Goal: Task Accomplishment & Management: Manage account settings

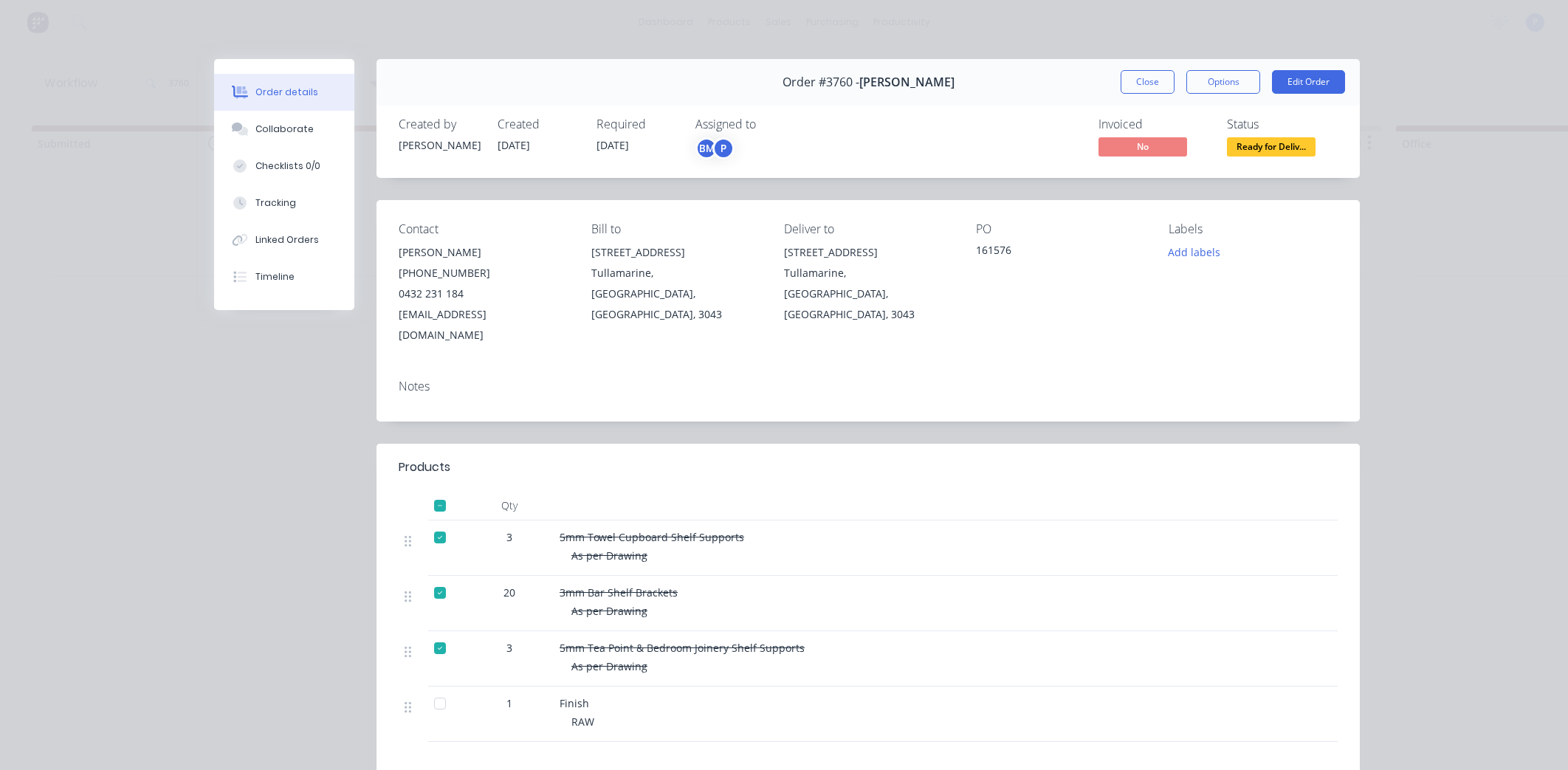
scroll to position [0, 2957]
click at [1147, 82] on button "Close" at bounding box center [1147, 81] width 54 height 24
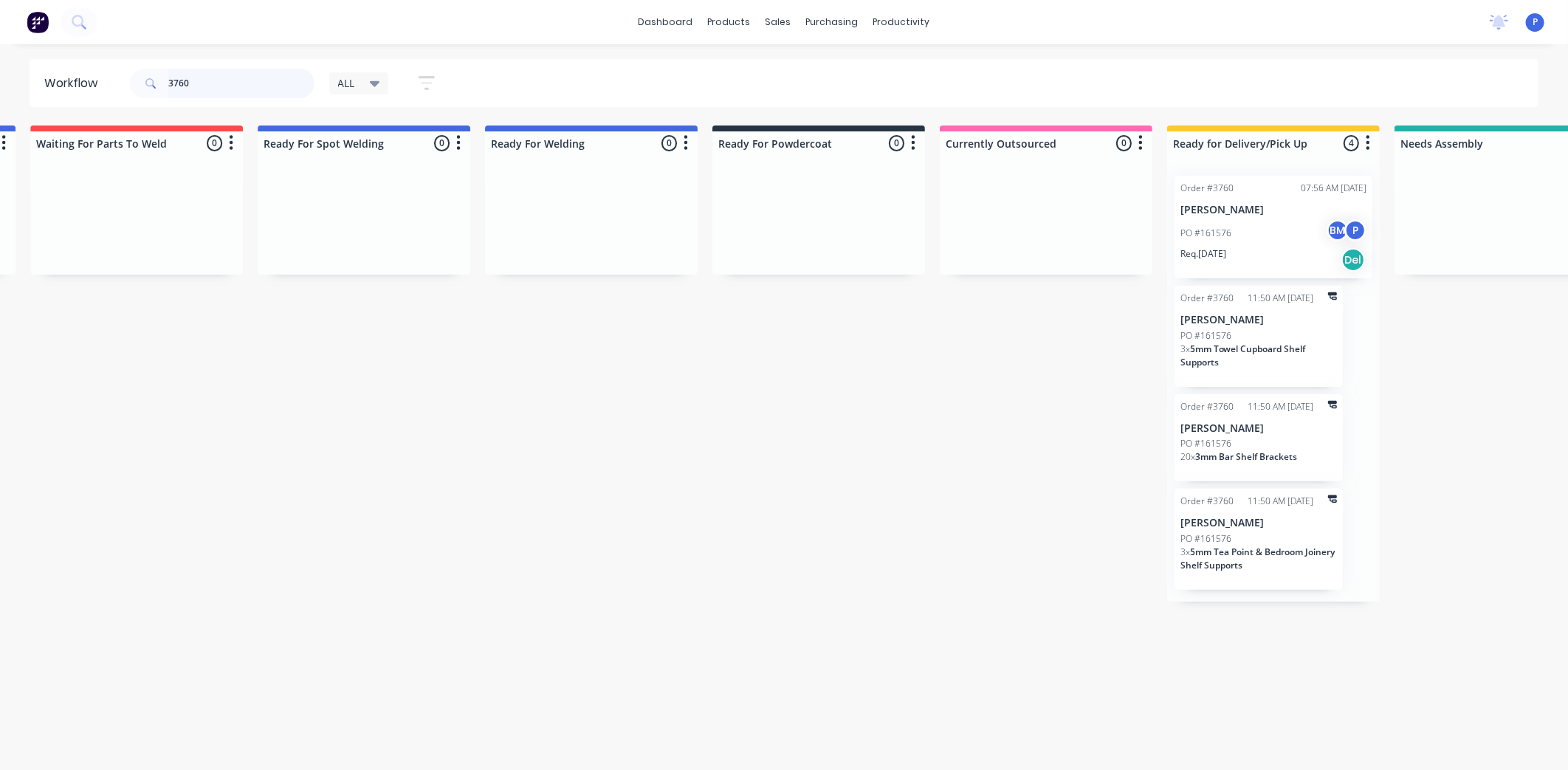
click at [229, 69] on input "3760" at bounding box center [240, 83] width 146 height 30
type input "3"
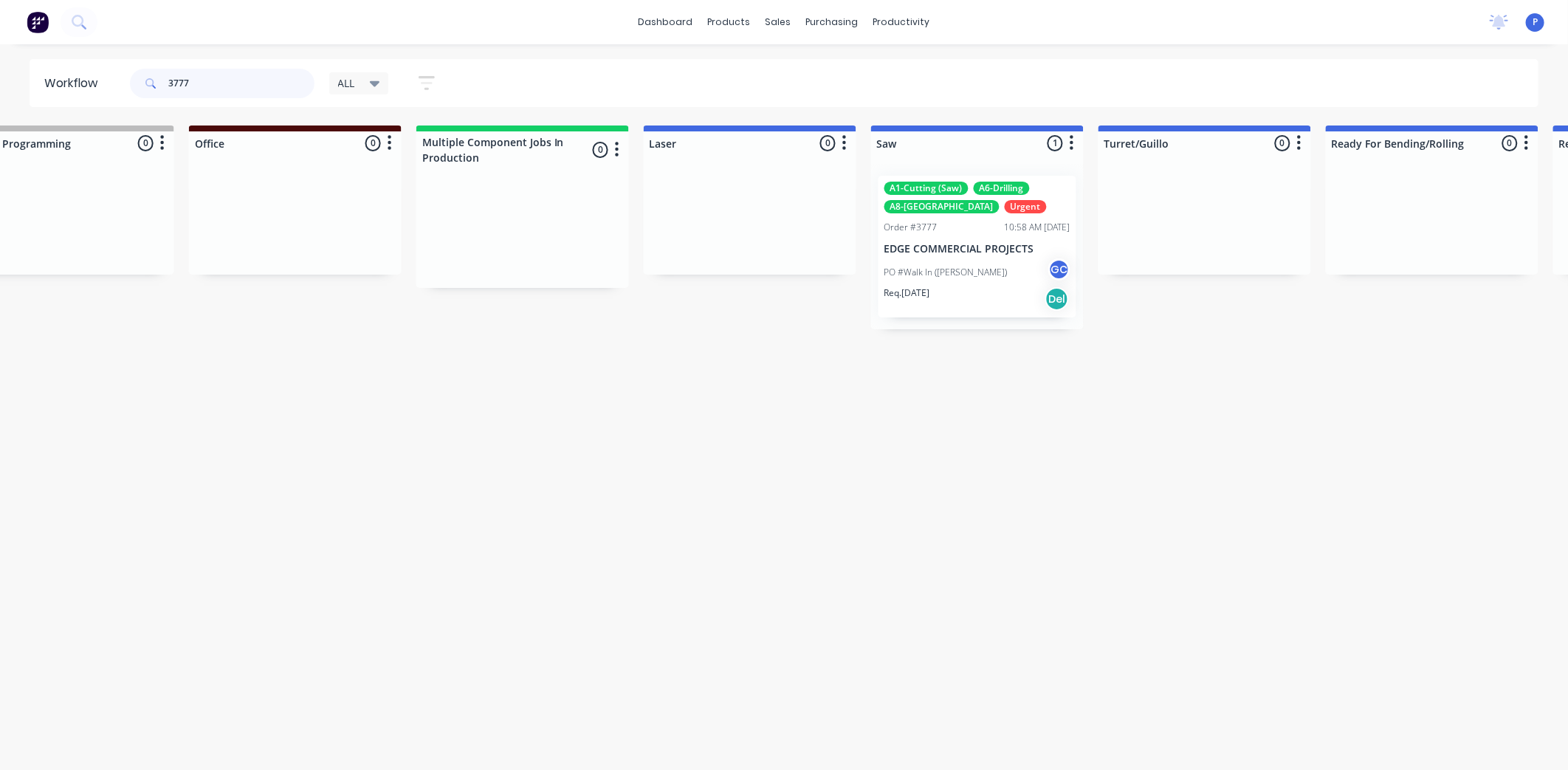
scroll to position [0, 1220]
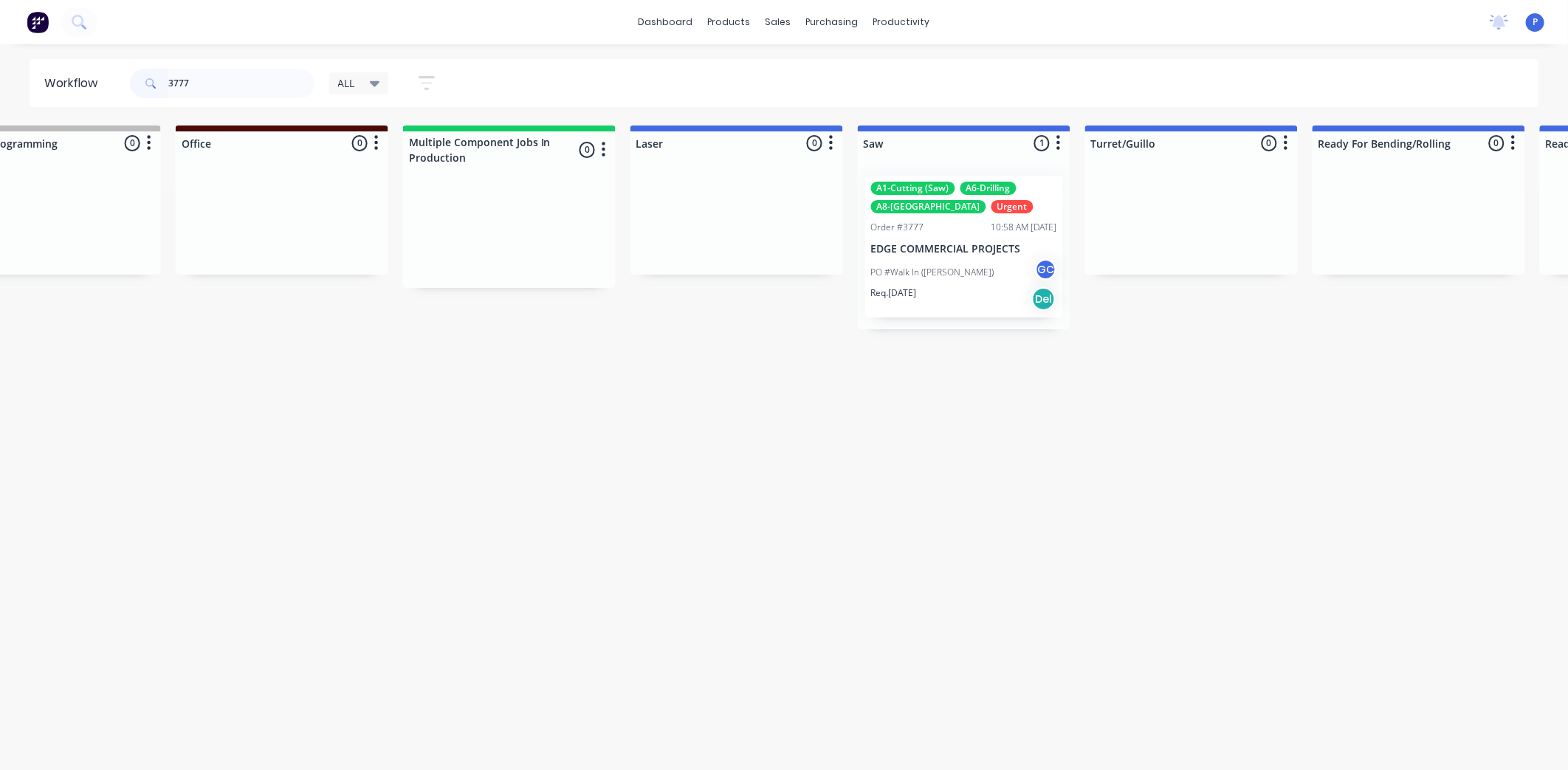
click at [960, 259] on div "PO #Walk In ([PERSON_NAME]) GC" at bounding box center [964, 272] width 186 height 28
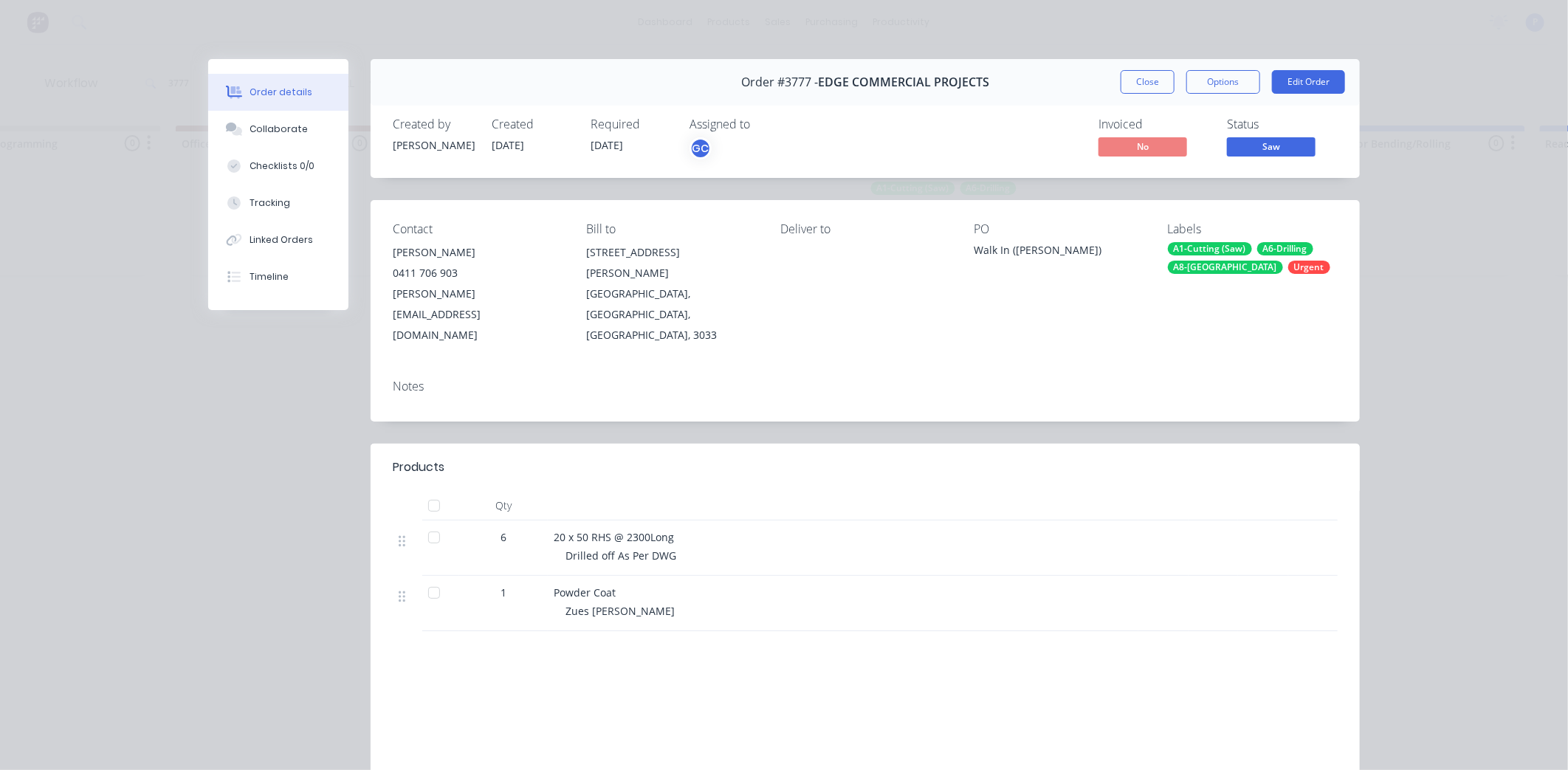
click at [429, 523] on div at bounding box center [434, 538] width 30 height 30
click at [423, 578] on div at bounding box center [434, 593] width 30 height 30
click at [275, 204] on div "Tracking" at bounding box center [269, 203] width 40 height 13
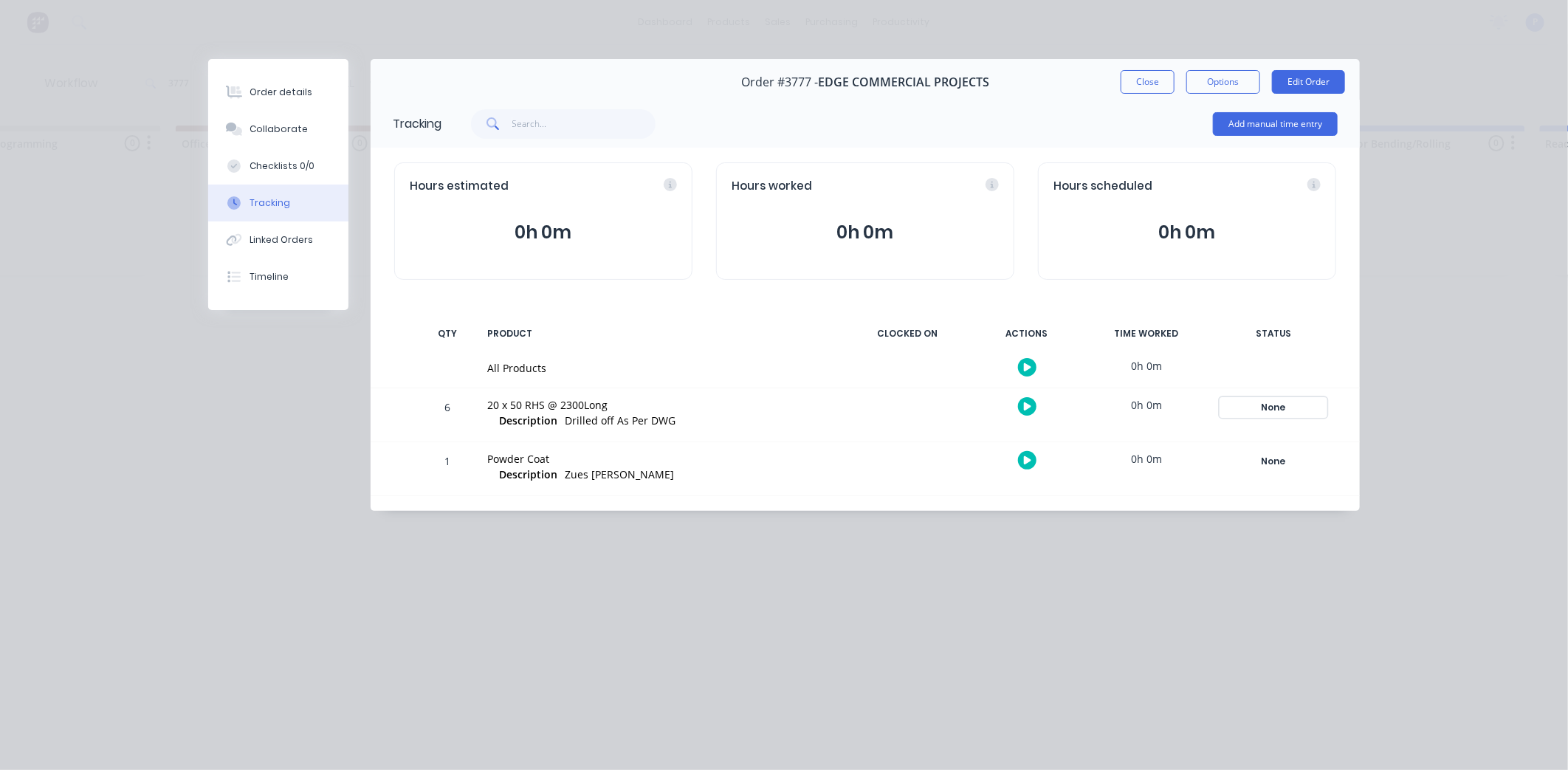
click at [1264, 400] on div "None" at bounding box center [1273, 408] width 107 height 19
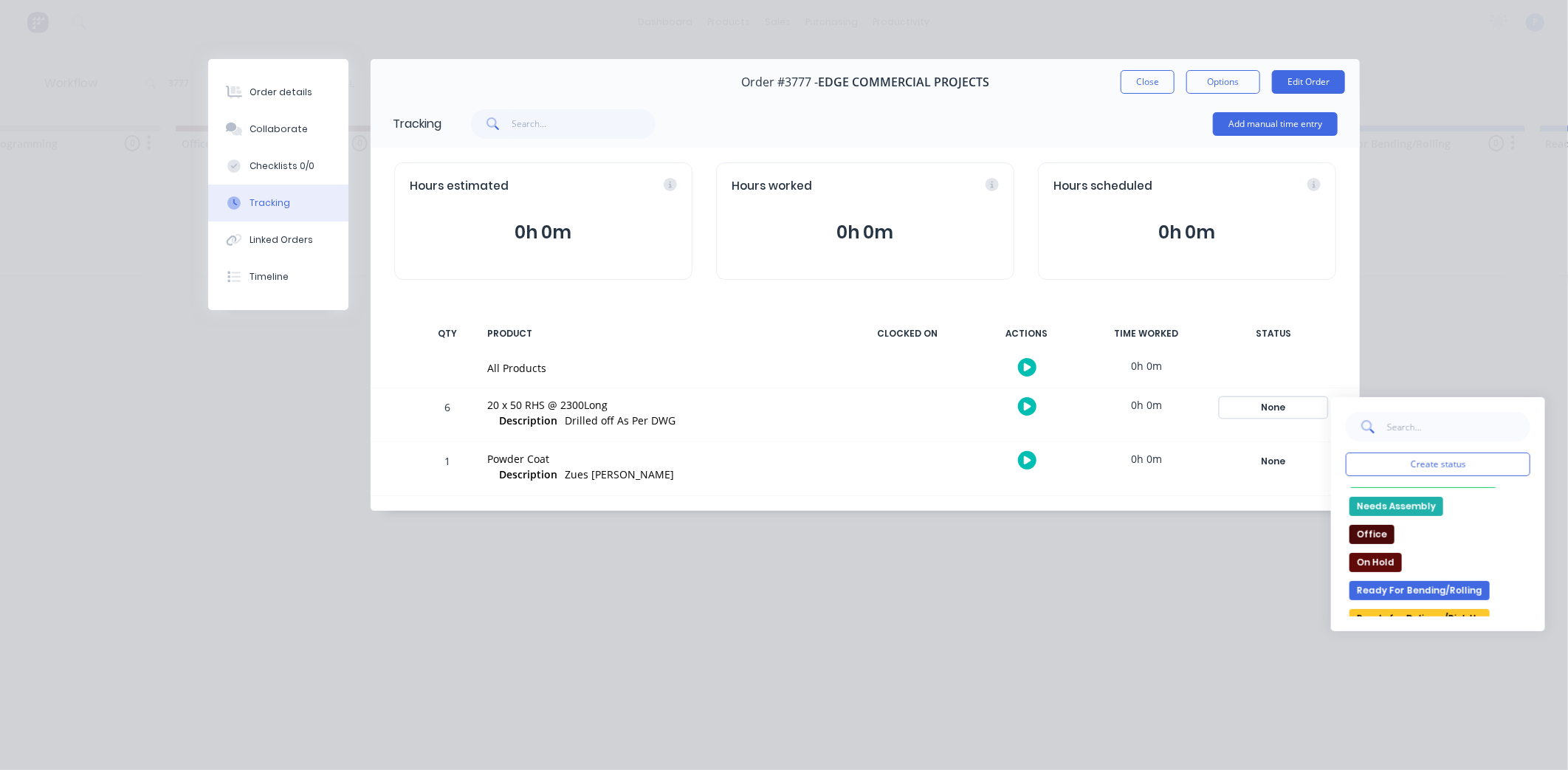
scroll to position [164, 0]
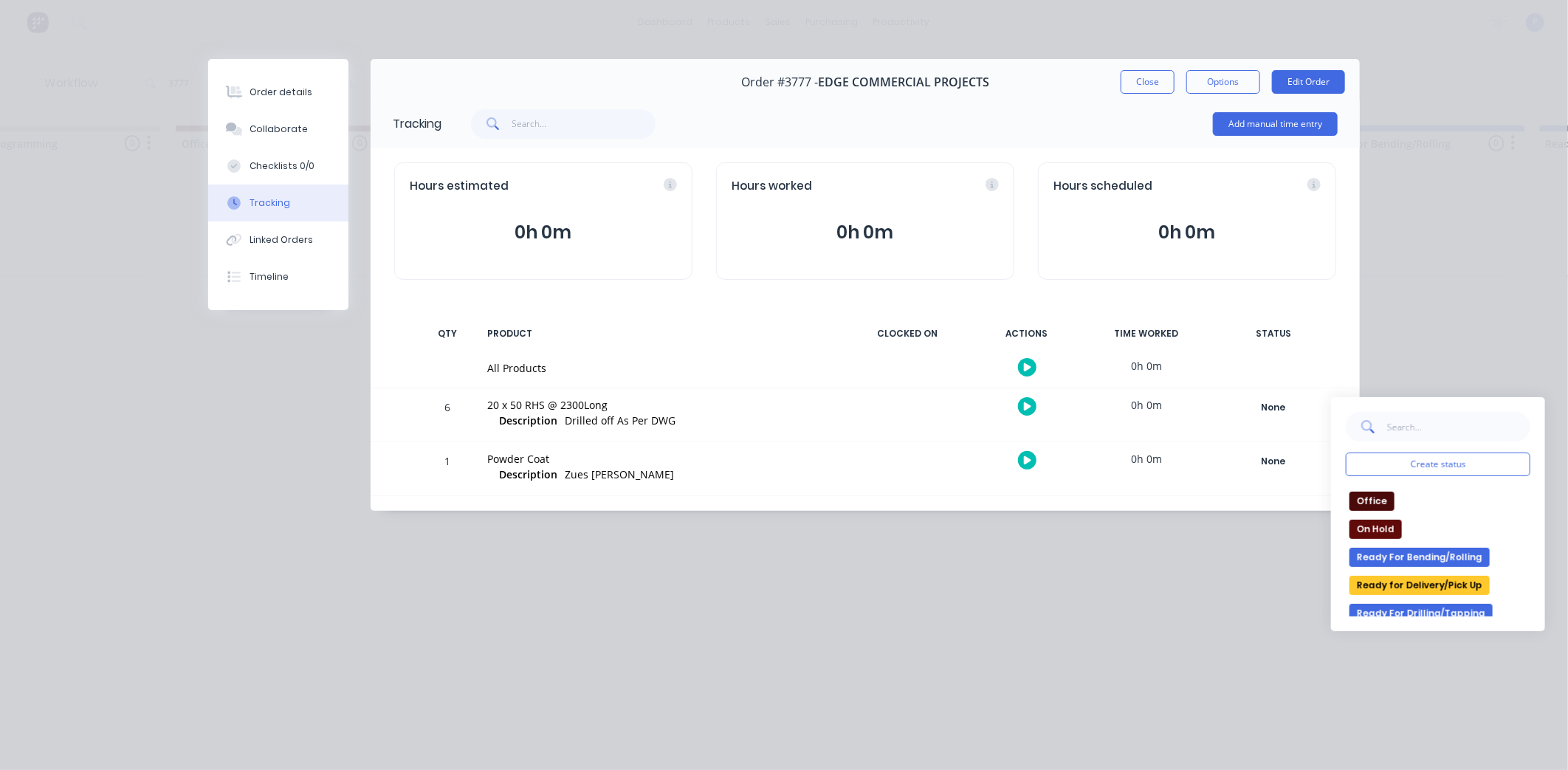
click at [1413, 584] on button "Ready for Delivery/Pick Up" at bounding box center [1419, 585] width 140 height 19
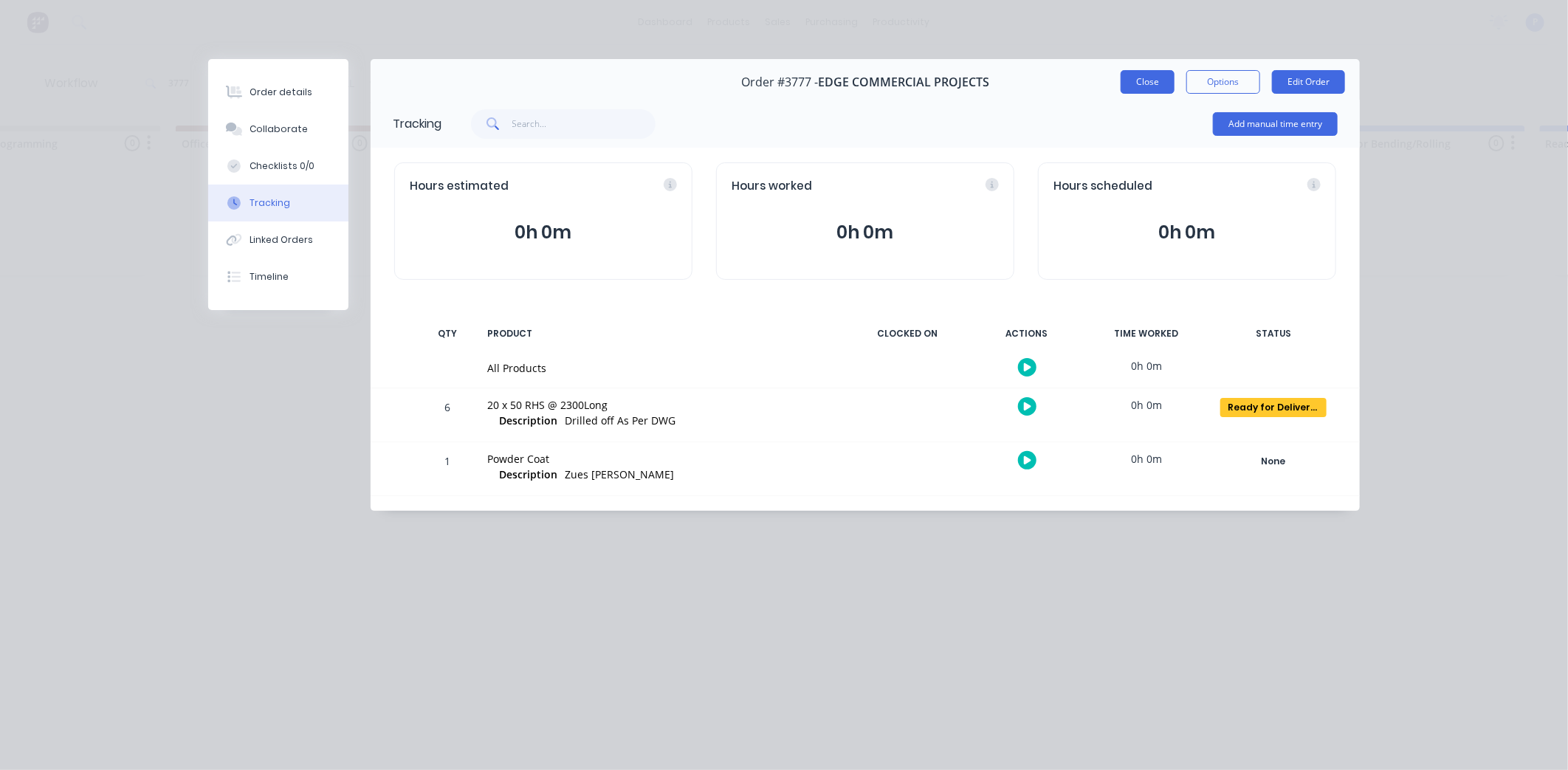
click at [1155, 83] on button "Close" at bounding box center [1147, 81] width 54 height 24
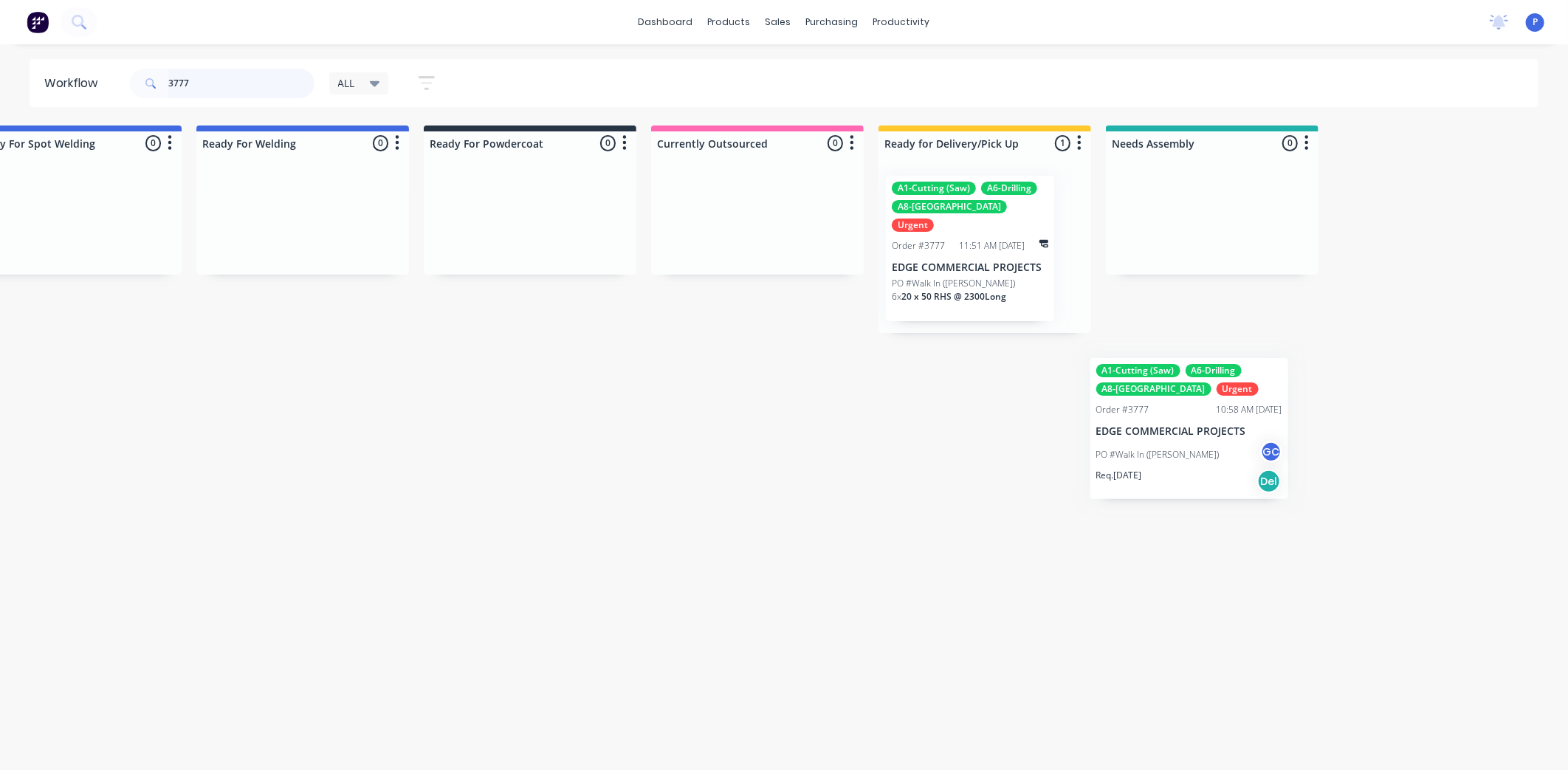
scroll to position [0, 3249]
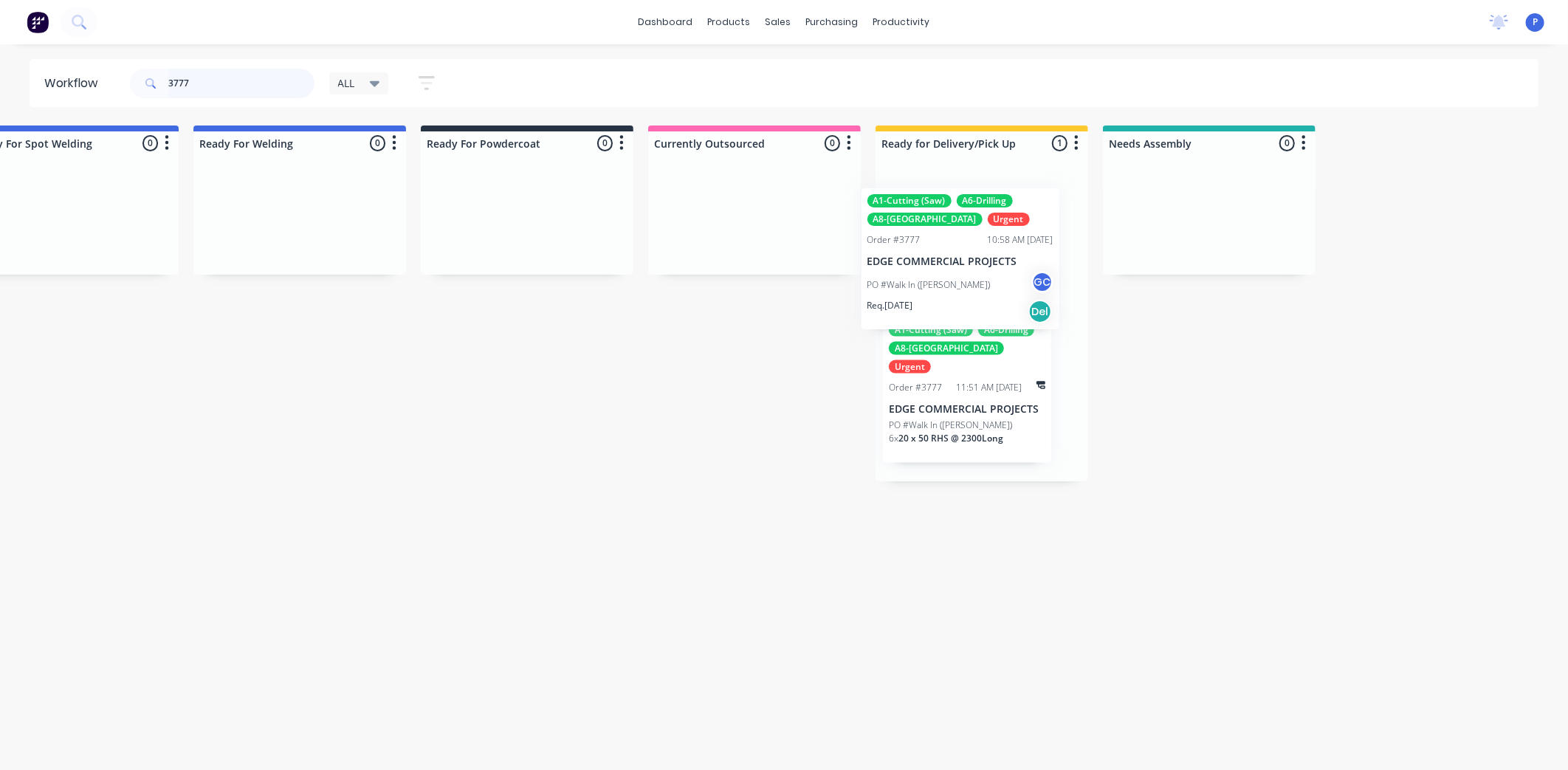
drag, startPoint x: 965, startPoint y: 248, endPoint x: 965, endPoint y: 269, distance: 21.0
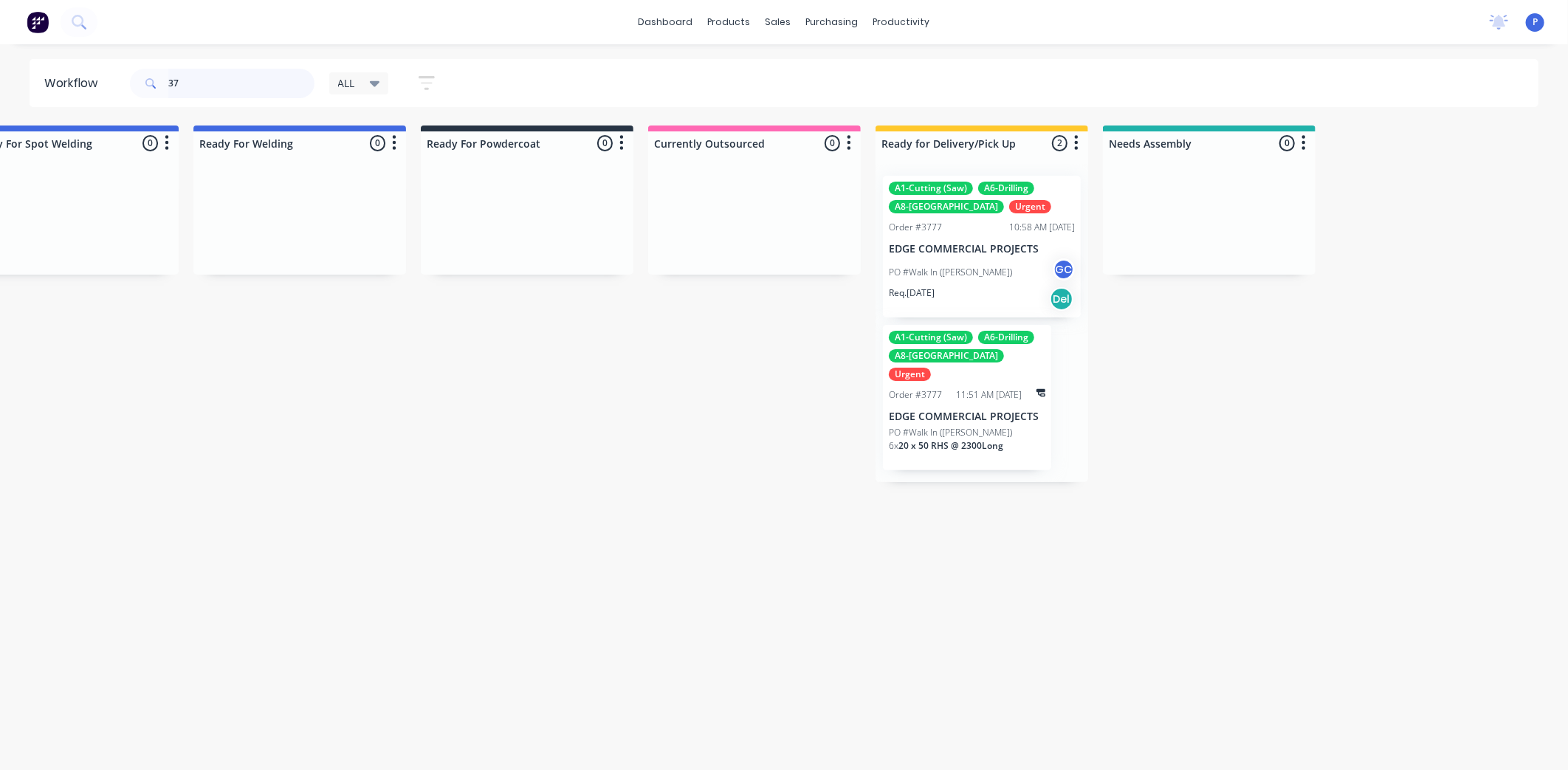
type input "3"
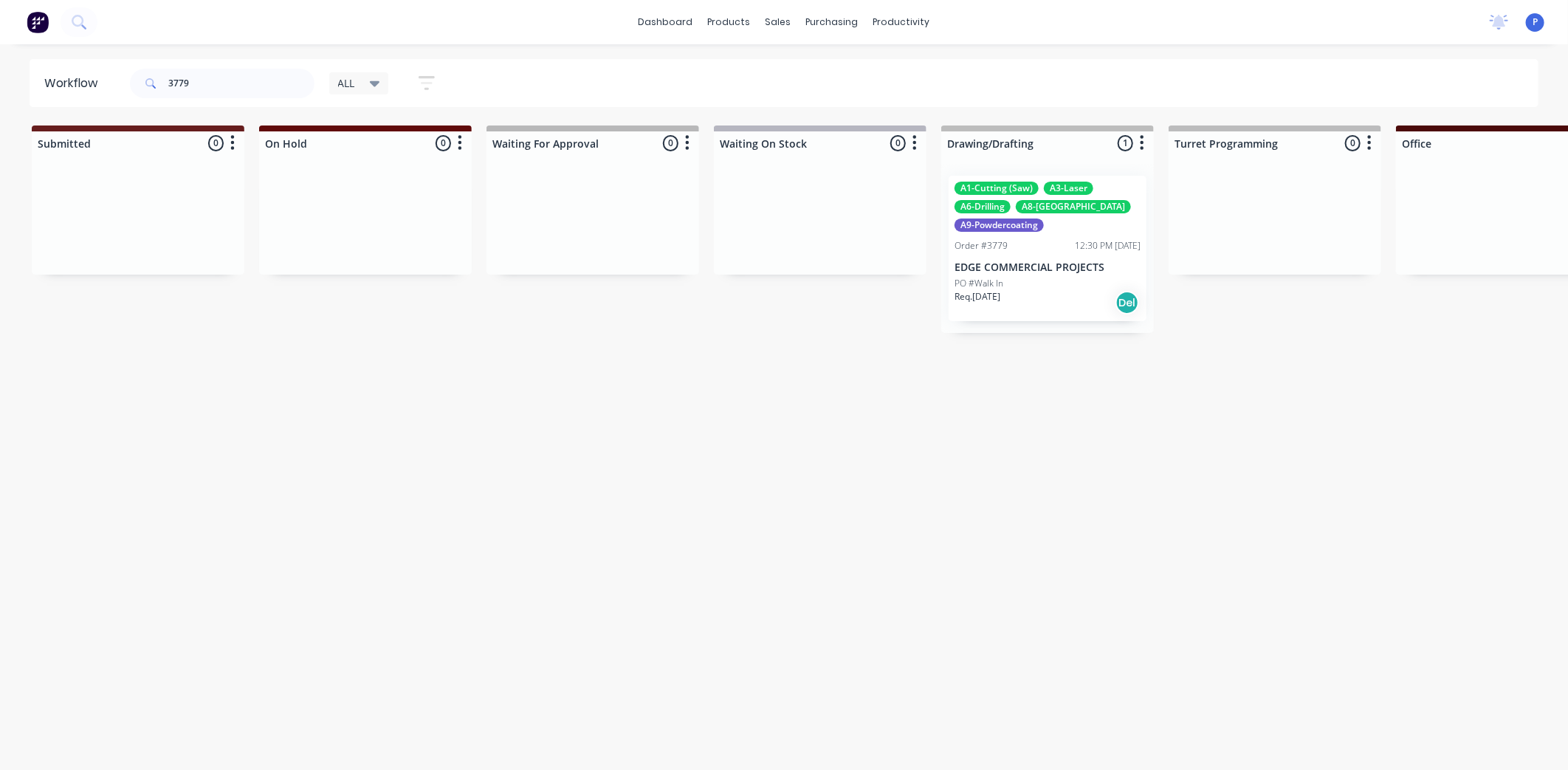
click at [1039, 251] on div "Order #3779 12:30 PM [DATE]" at bounding box center [1047, 245] width 186 height 13
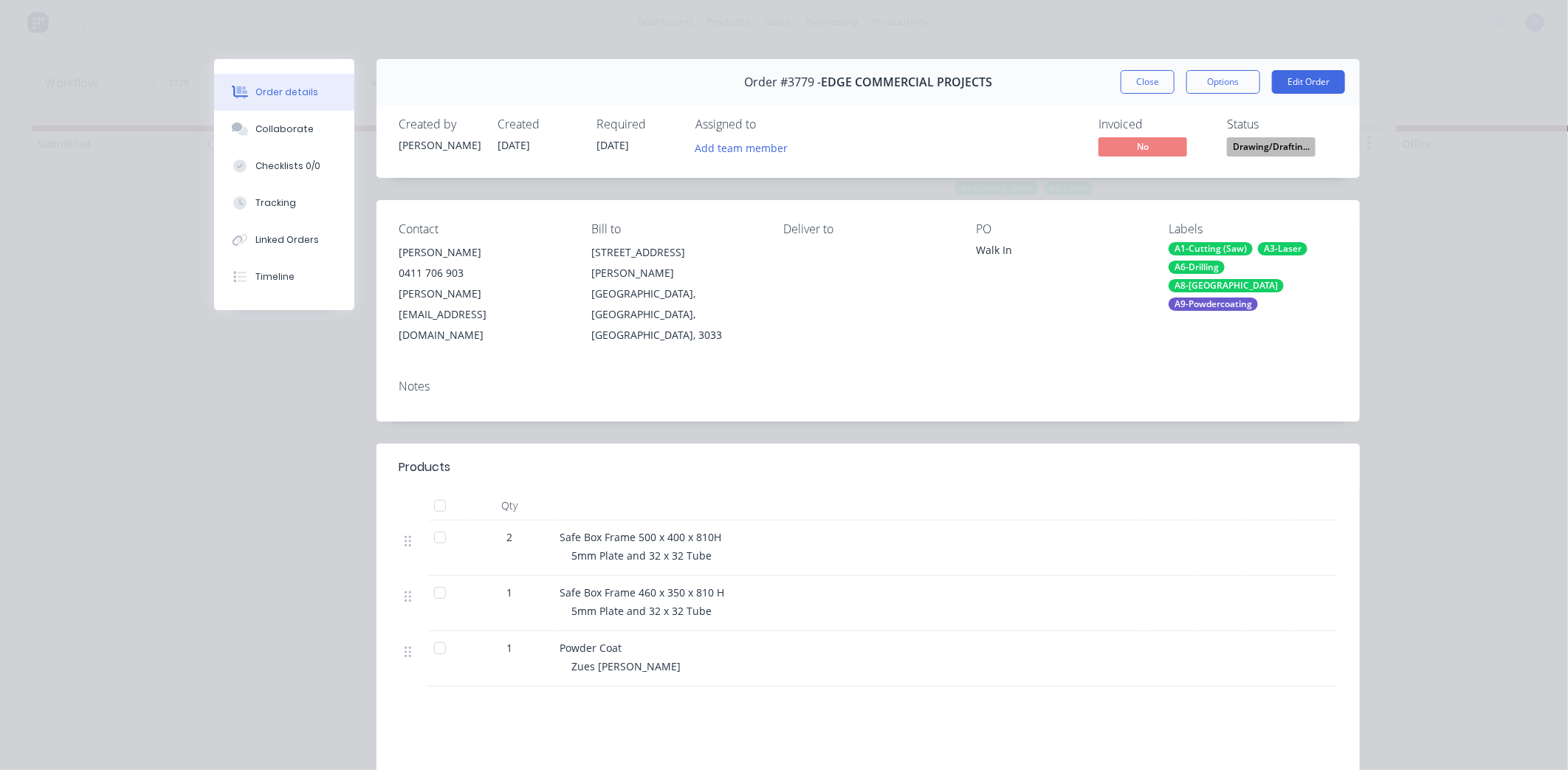
click at [433, 523] on div at bounding box center [440, 538] width 30 height 30
drag, startPoint x: 438, startPoint y: 547, endPoint x: 438, endPoint y: 563, distance: 16.0
click at [438, 578] on div at bounding box center [440, 593] width 30 height 30
click at [430, 634] on div at bounding box center [440, 648] width 30 height 30
click at [296, 205] on button "Tracking" at bounding box center [284, 203] width 140 height 37
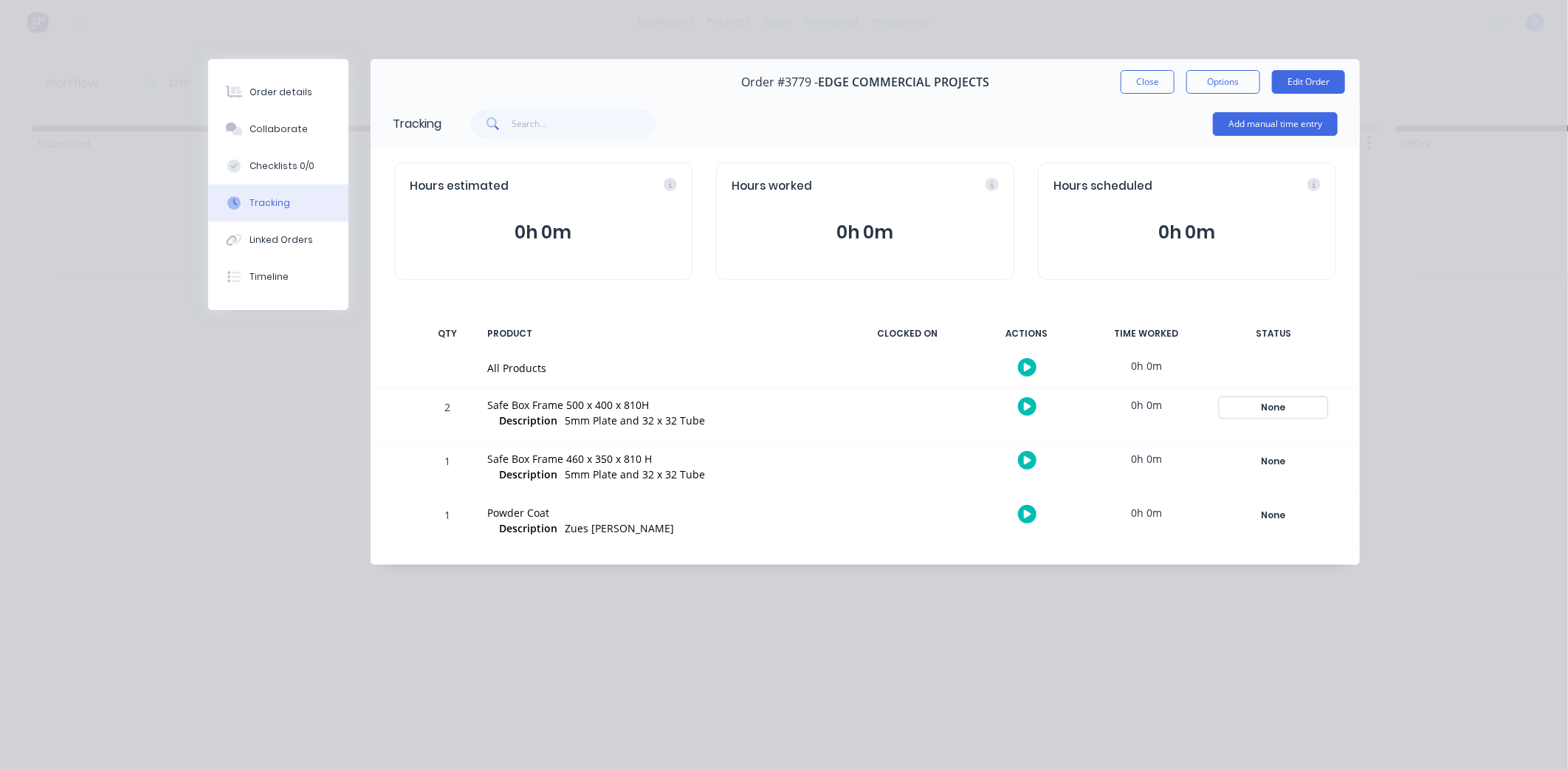
click at [1278, 408] on div "None" at bounding box center [1273, 408] width 107 height 19
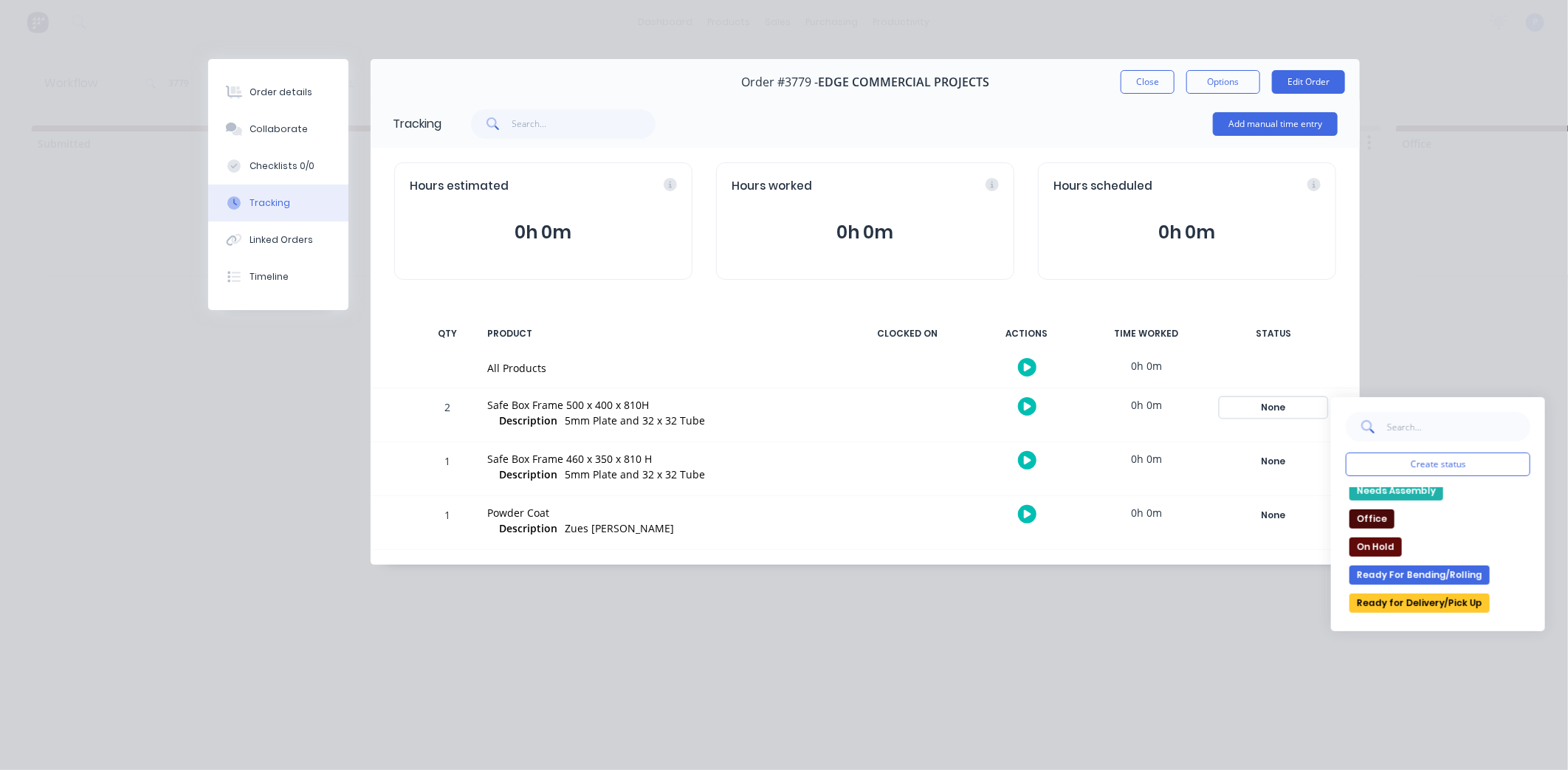
scroll to position [164, 0]
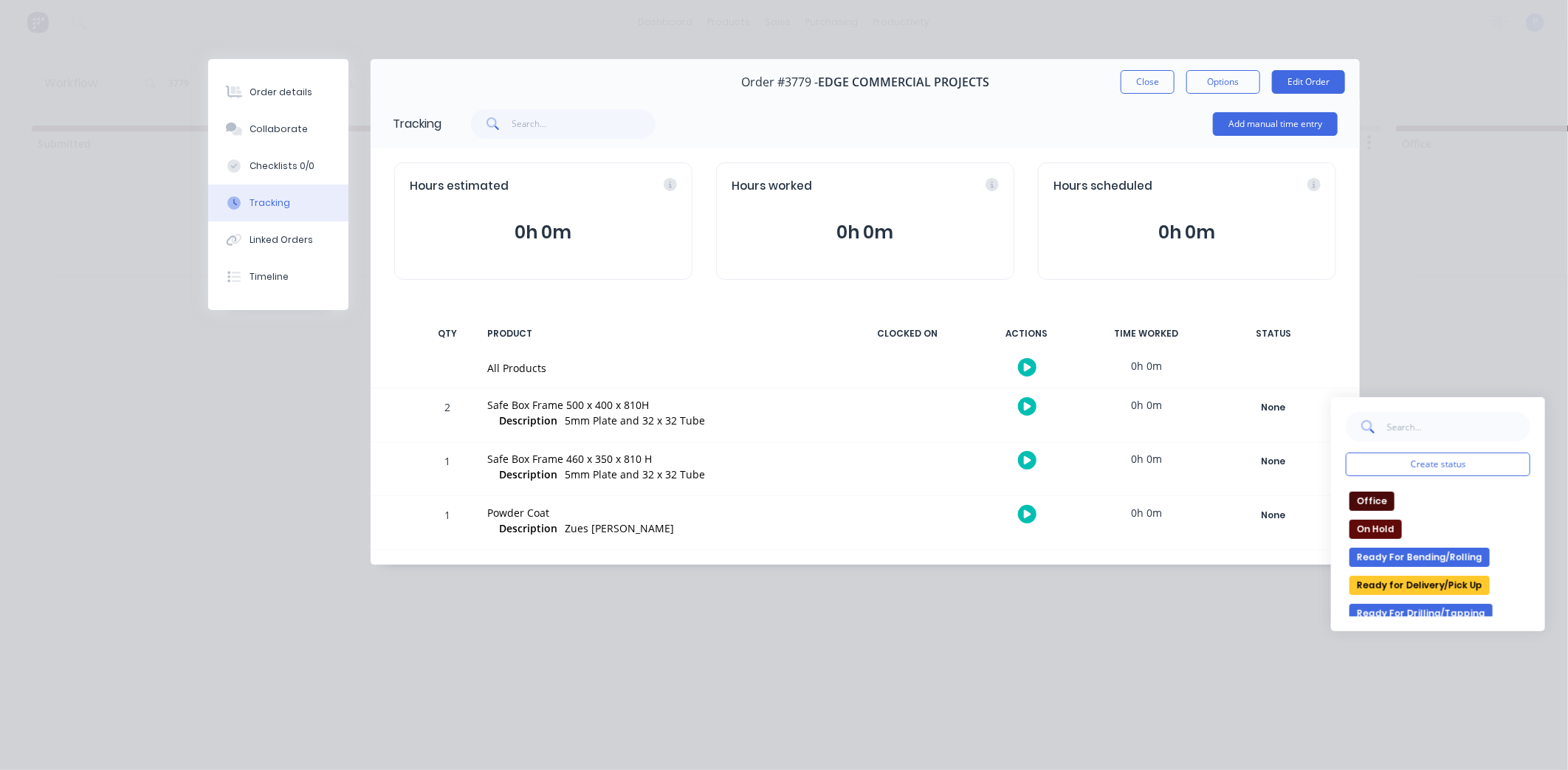
click at [1410, 584] on button "Ready for Delivery/Pick Up" at bounding box center [1419, 585] width 140 height 19
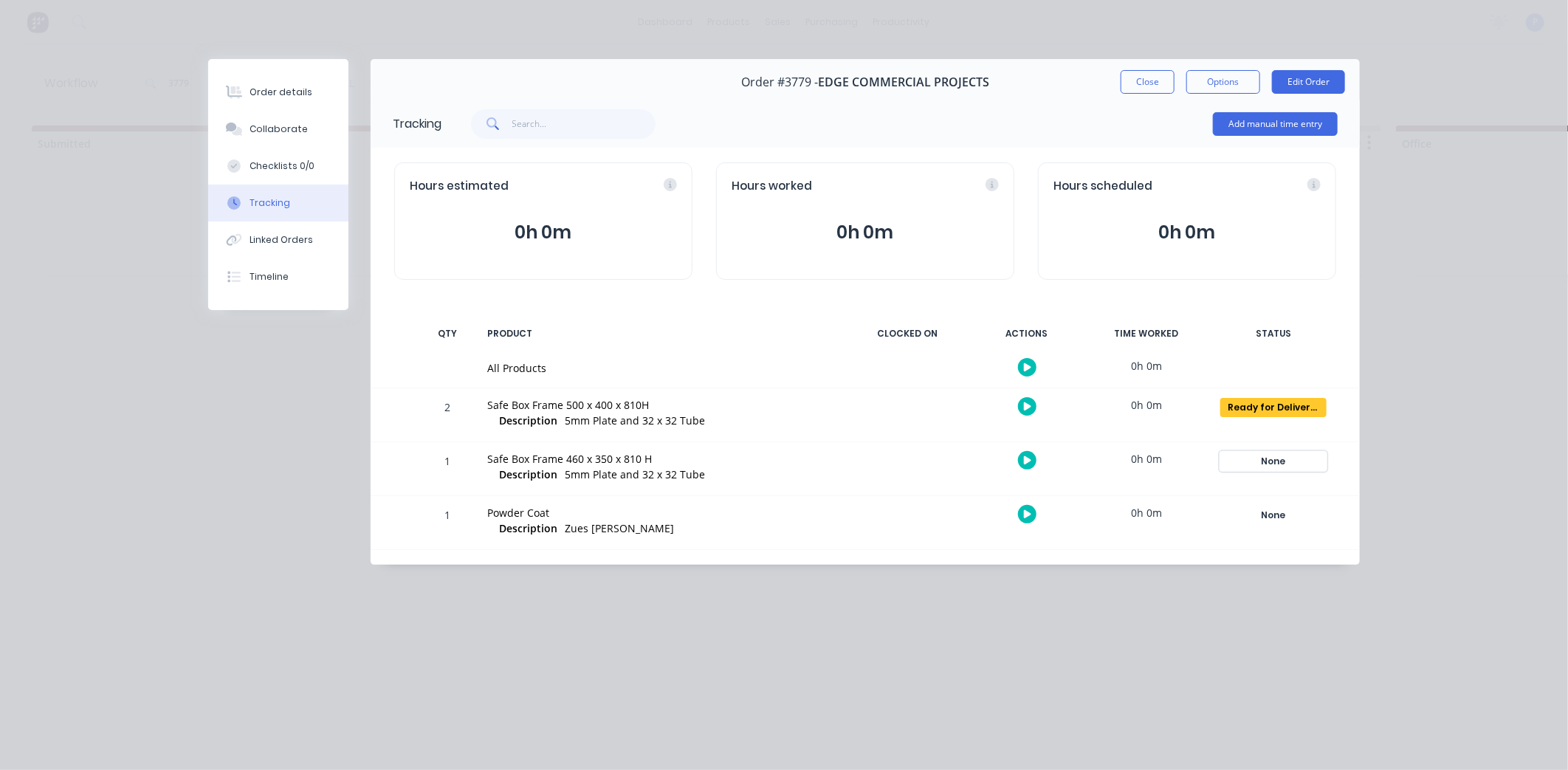
click at [1271, 456] on div "None" at bounding box center [1273, 462] width 107 height 19
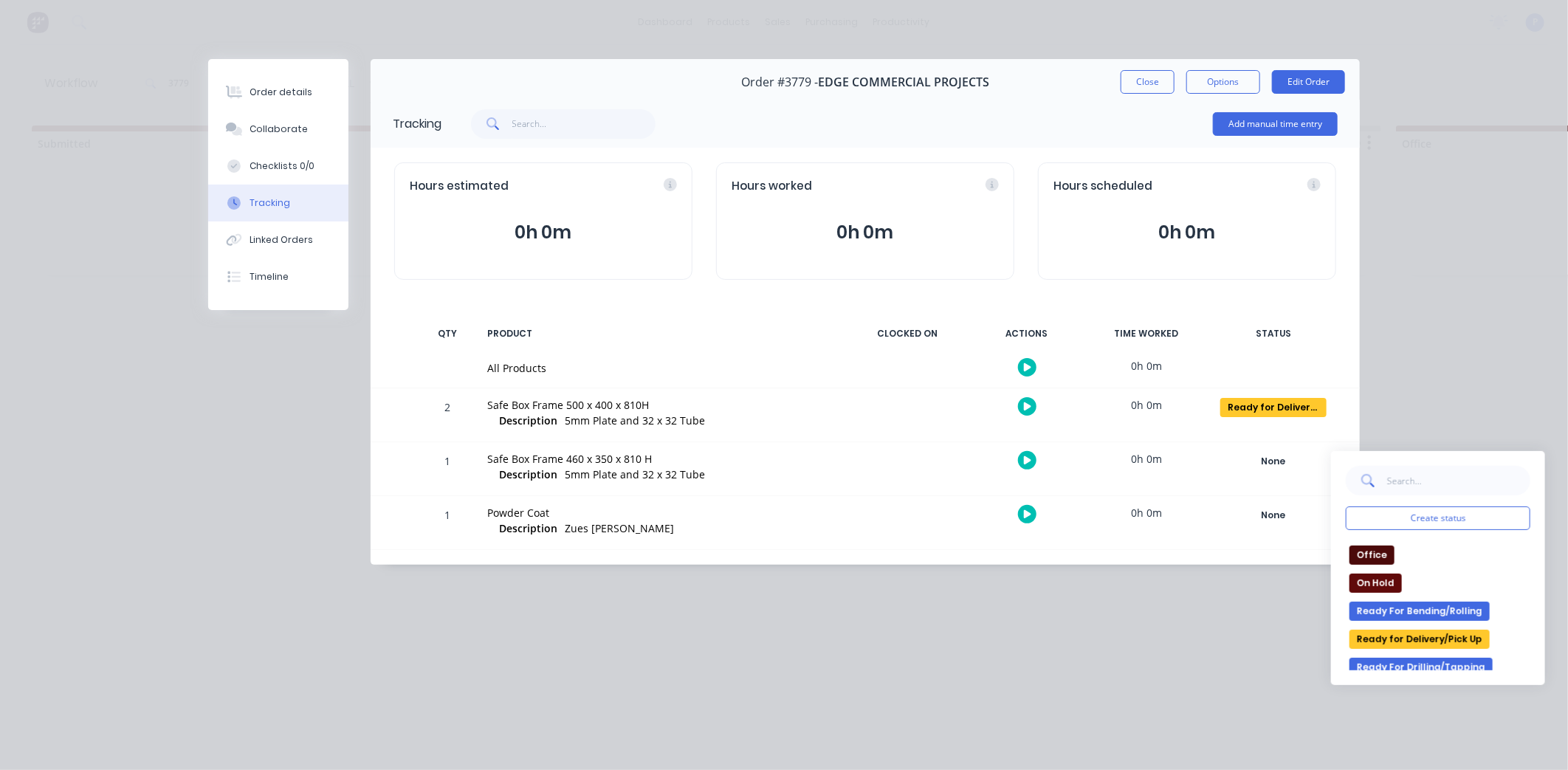
click at [1436, 633] on button "Ready for Delivery/Pick Up" at bounding box center [1419, 640] width 140 height 19
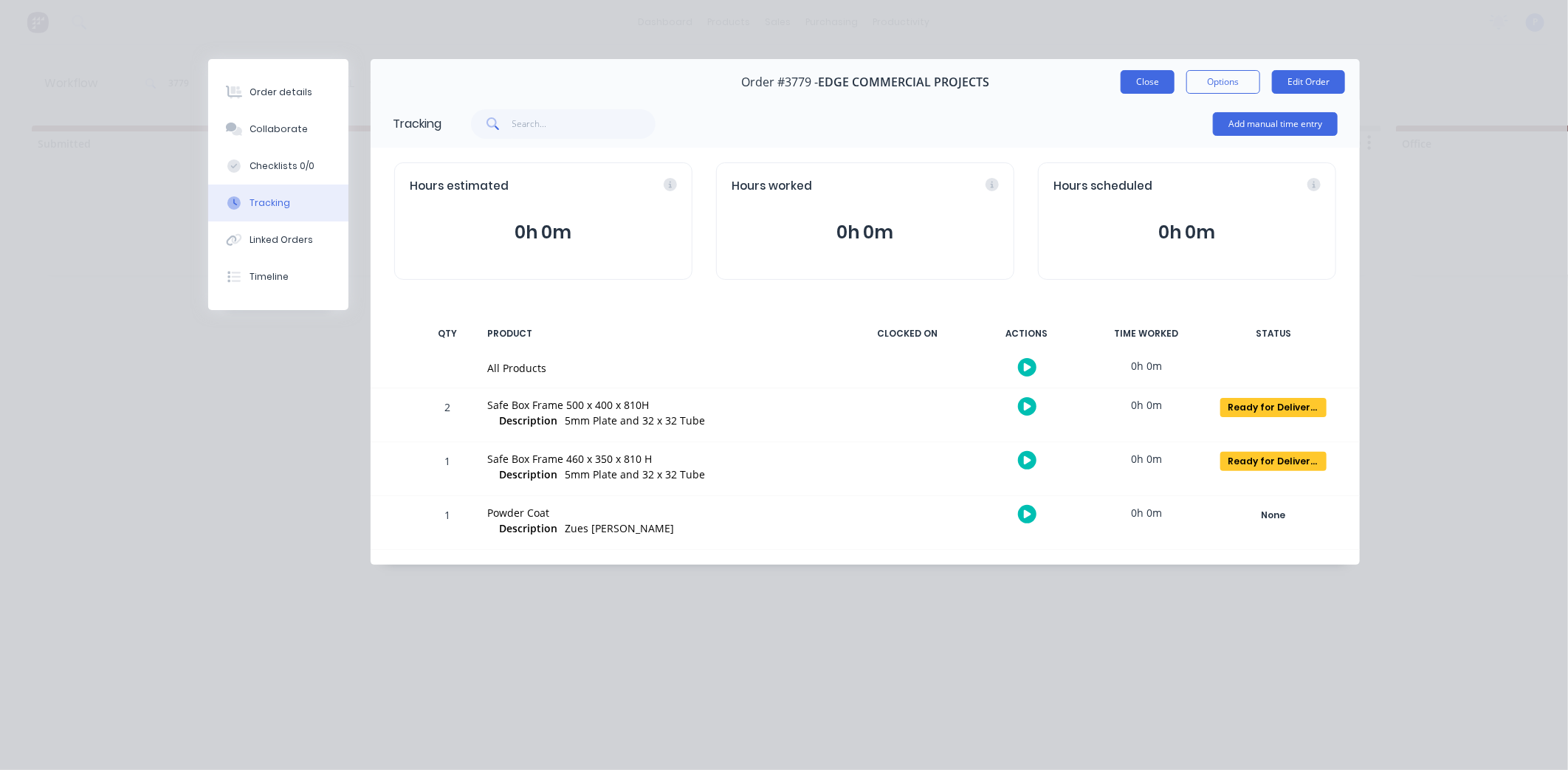
click at [1132, 86] on button "Close" at bounding box center [1147, 81] width 54 height 24
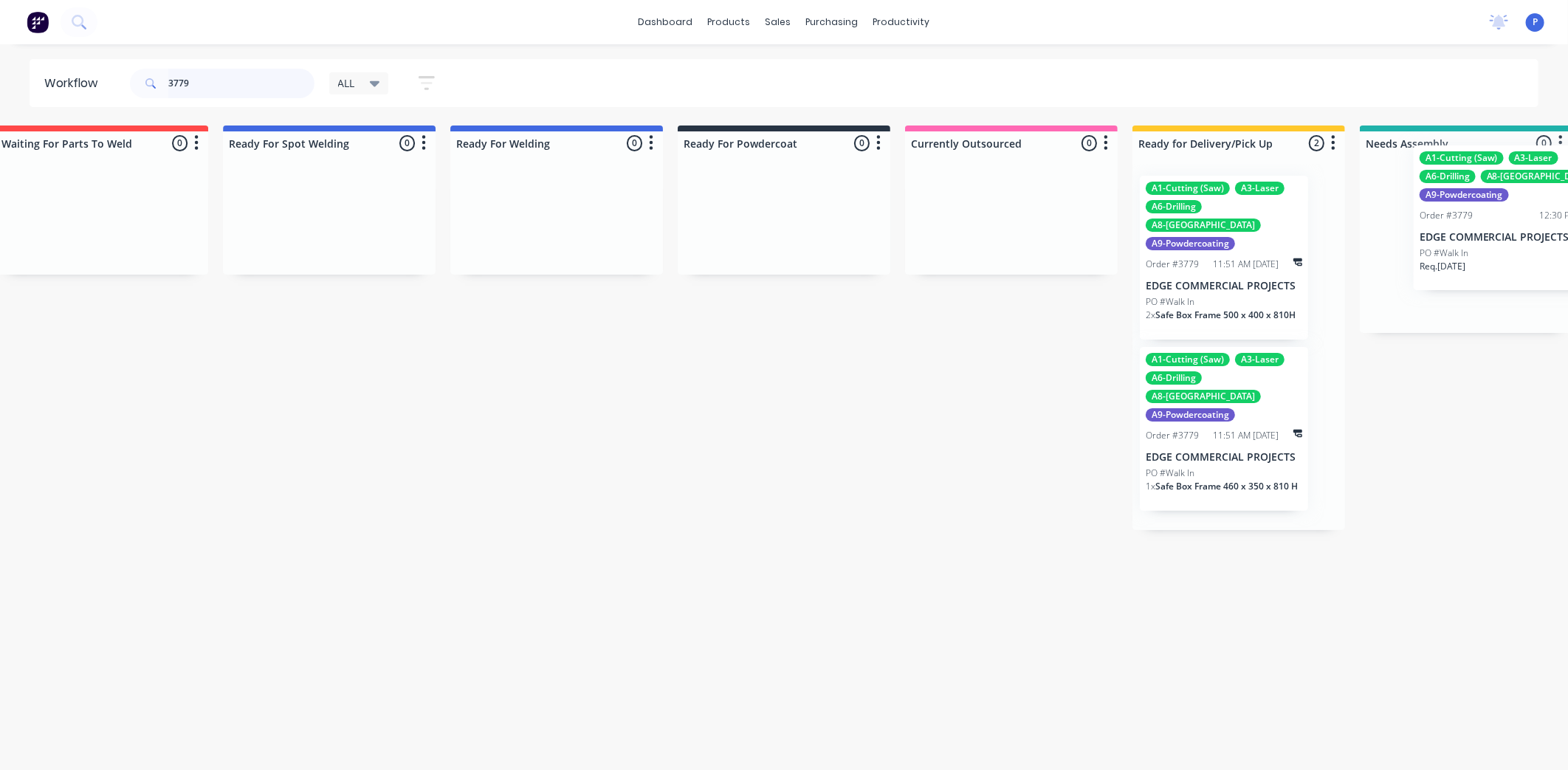
scroll to position [0, 3249]
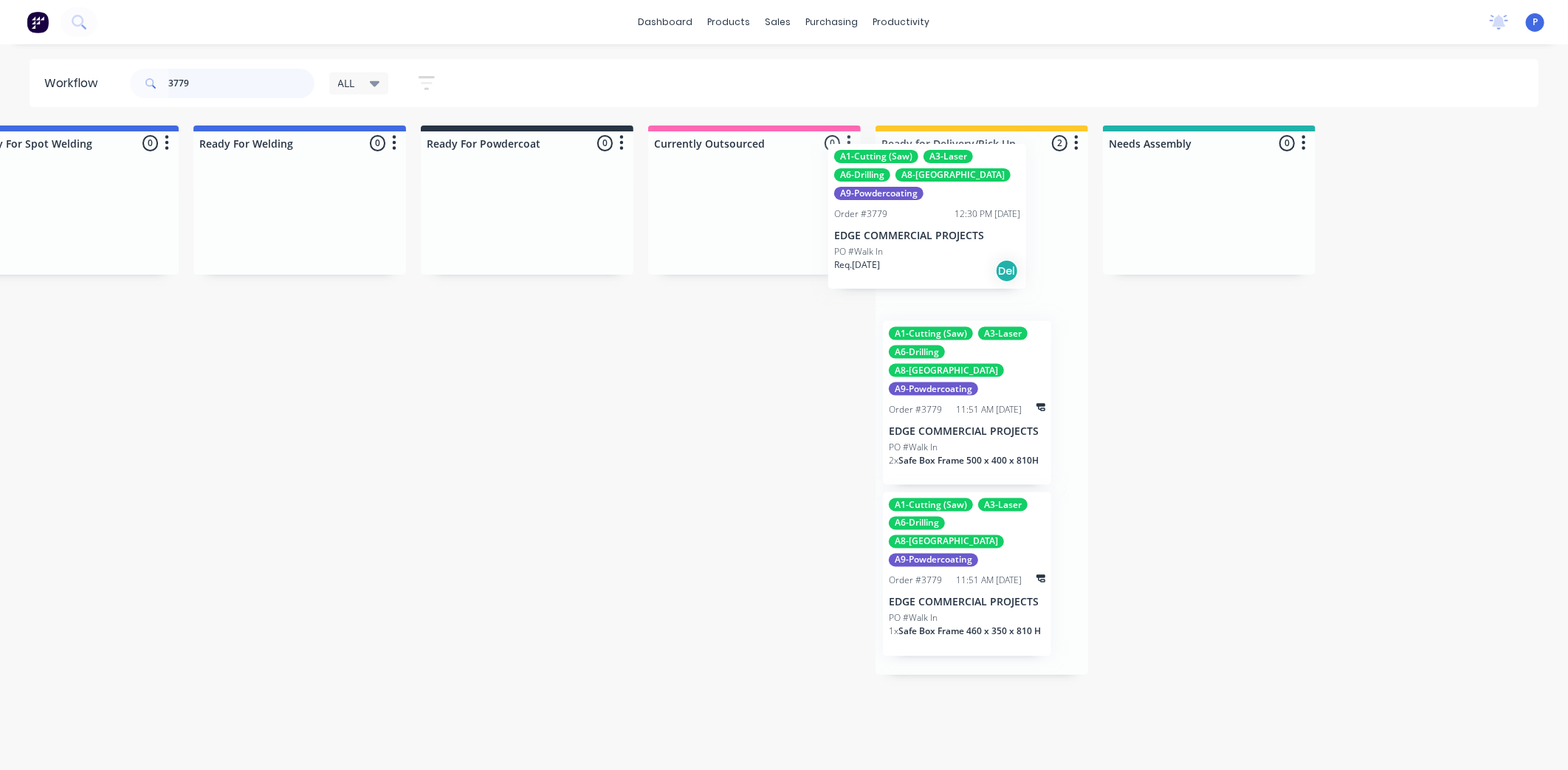
drag, startPoint x: 1068, startPoint y: 248, endPoint x: 958, endPoint y: 228, distance: 111.8
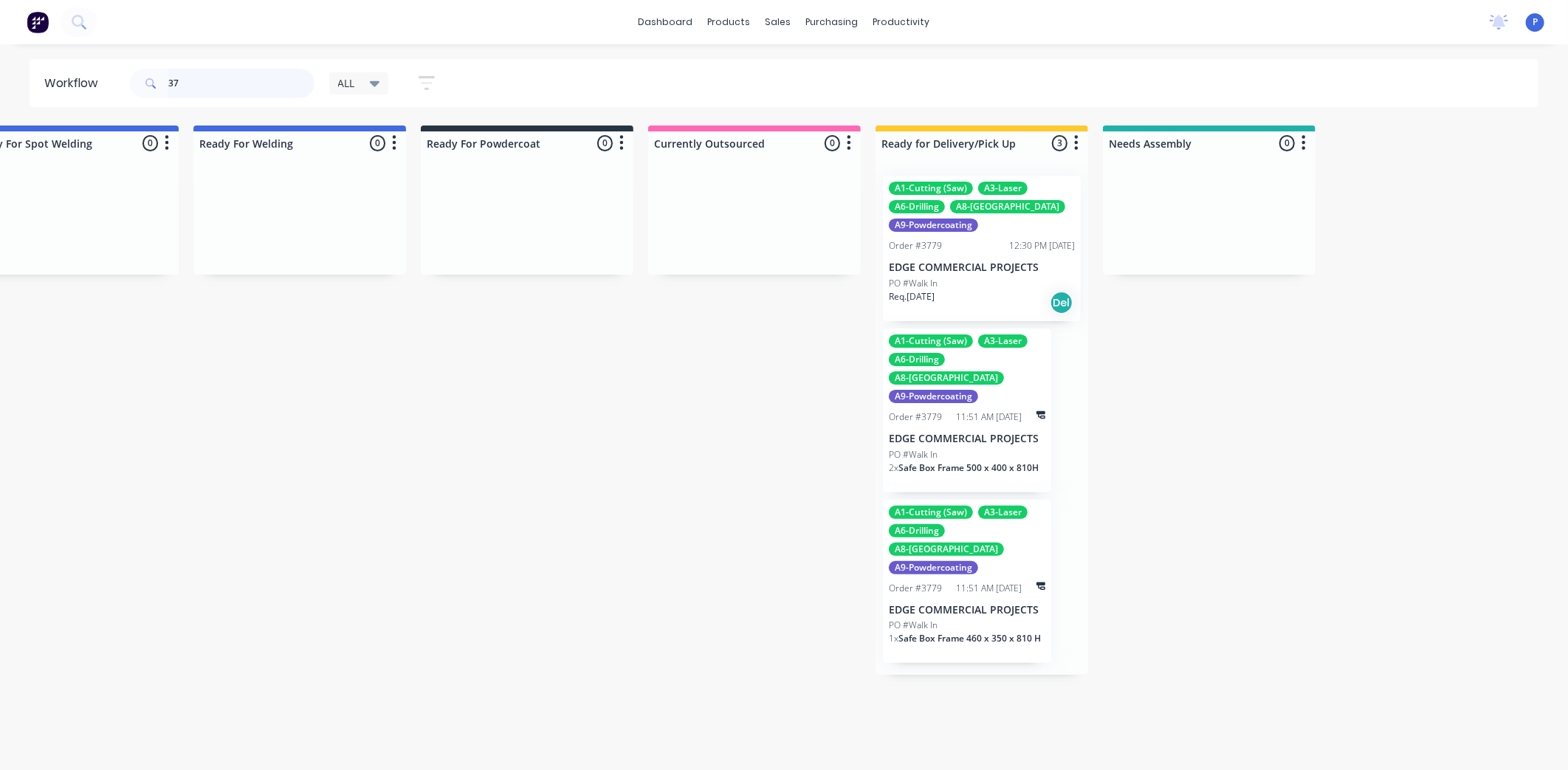
type input "3"
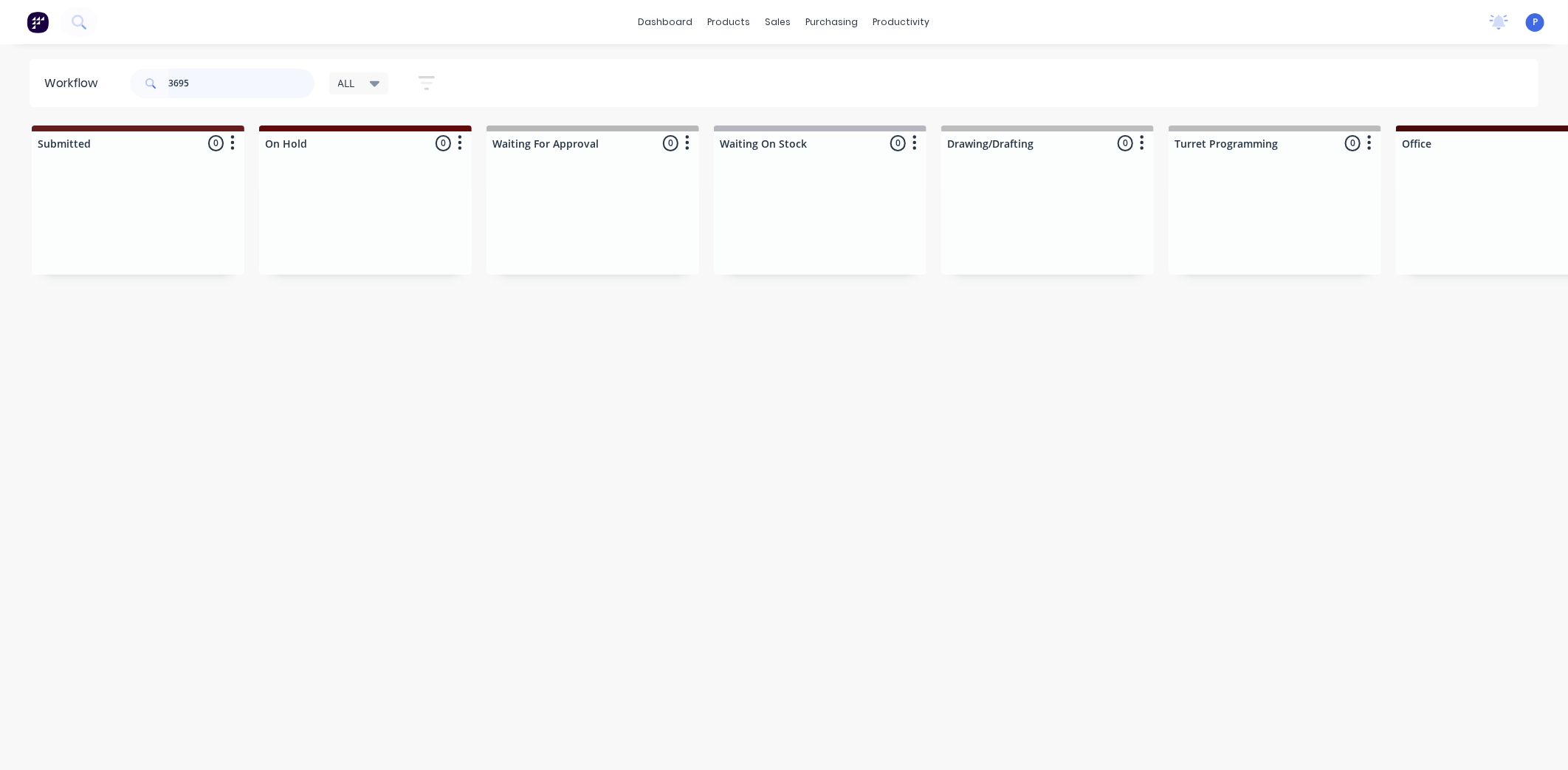
type input "3695"
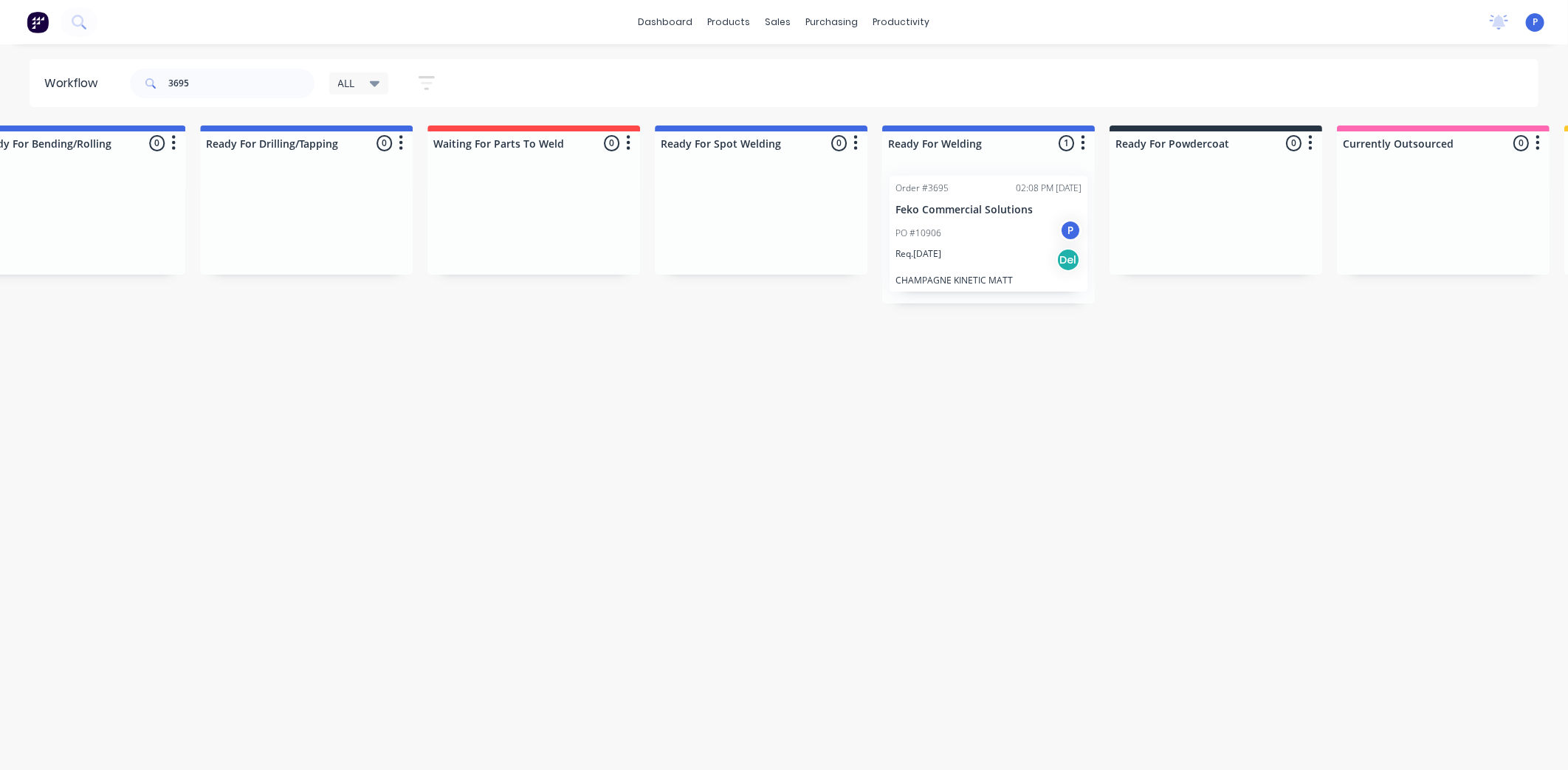
scroll to position [0, 2555]
drag, startPoint x: 304, startPoint y: 757, endPoint x: 308, endPoint y: 709, distance: 48.2
click at [946, 238] on div "Order #3695 02:08 PM [DATE] Feko Commercial Solutions PO #10906 P Req. [DATE] D…" at bounding box center [993, 234] width 213 height 140
click at [987, 228] on div "PO #10906 P" at bounding box center [993, 234] width 186 height 28
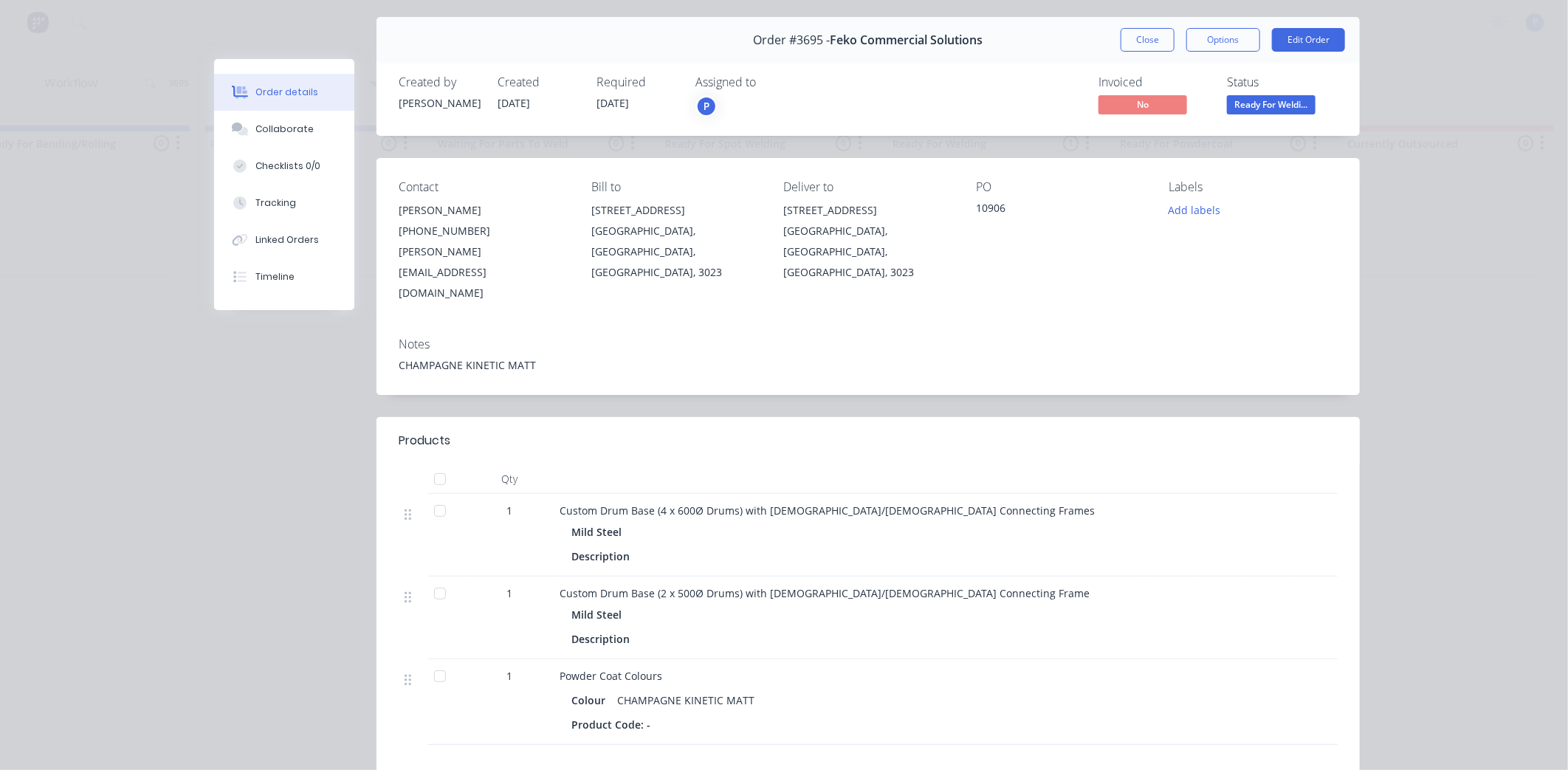
scroll to position [82, 0]
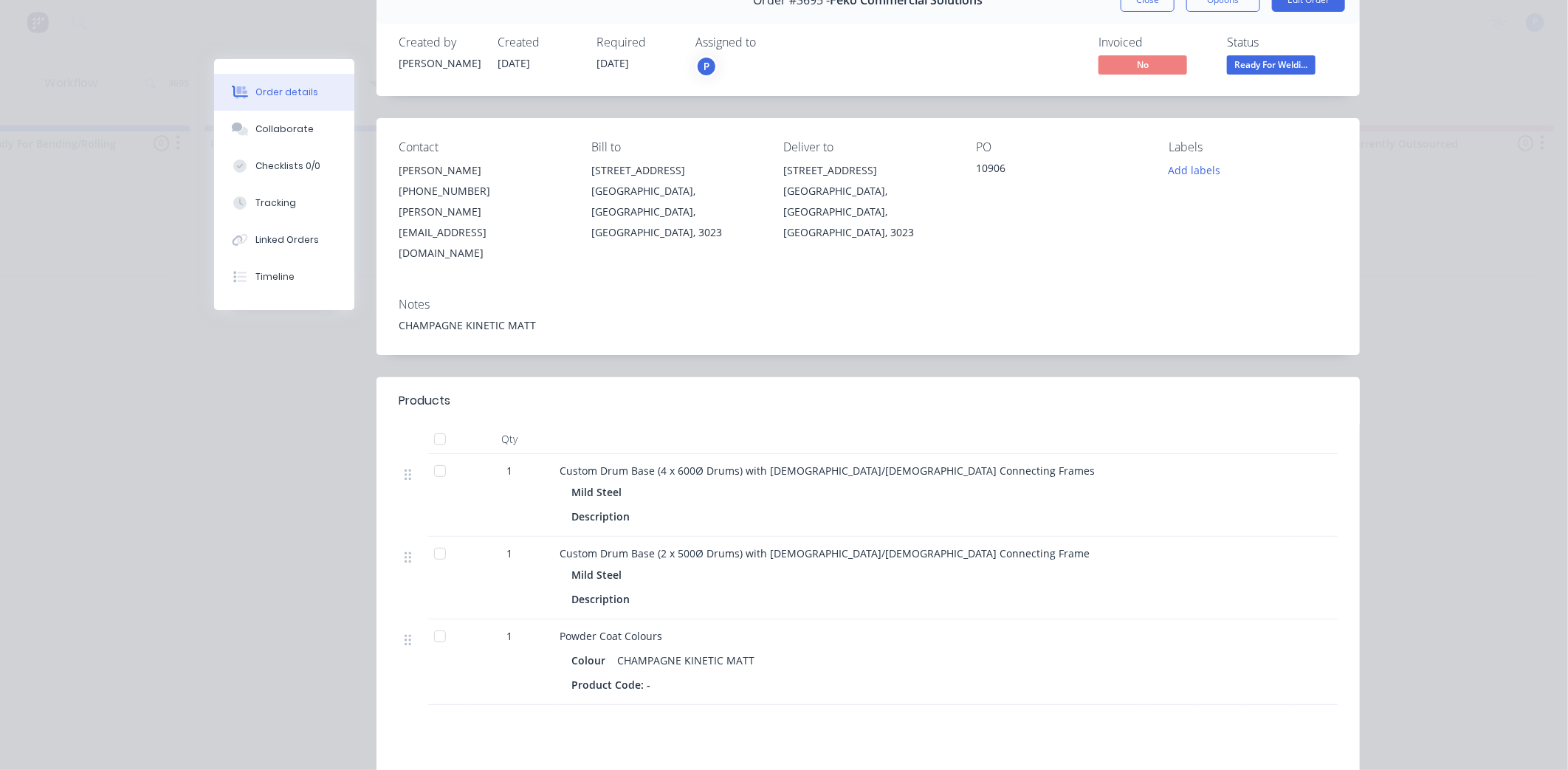
click at [433, 424] on div at bounding box center [440, 439] width 30 height 30
click at [285, 194] on button "Tracking" at bounding box center [284, 203] width 140 height 37
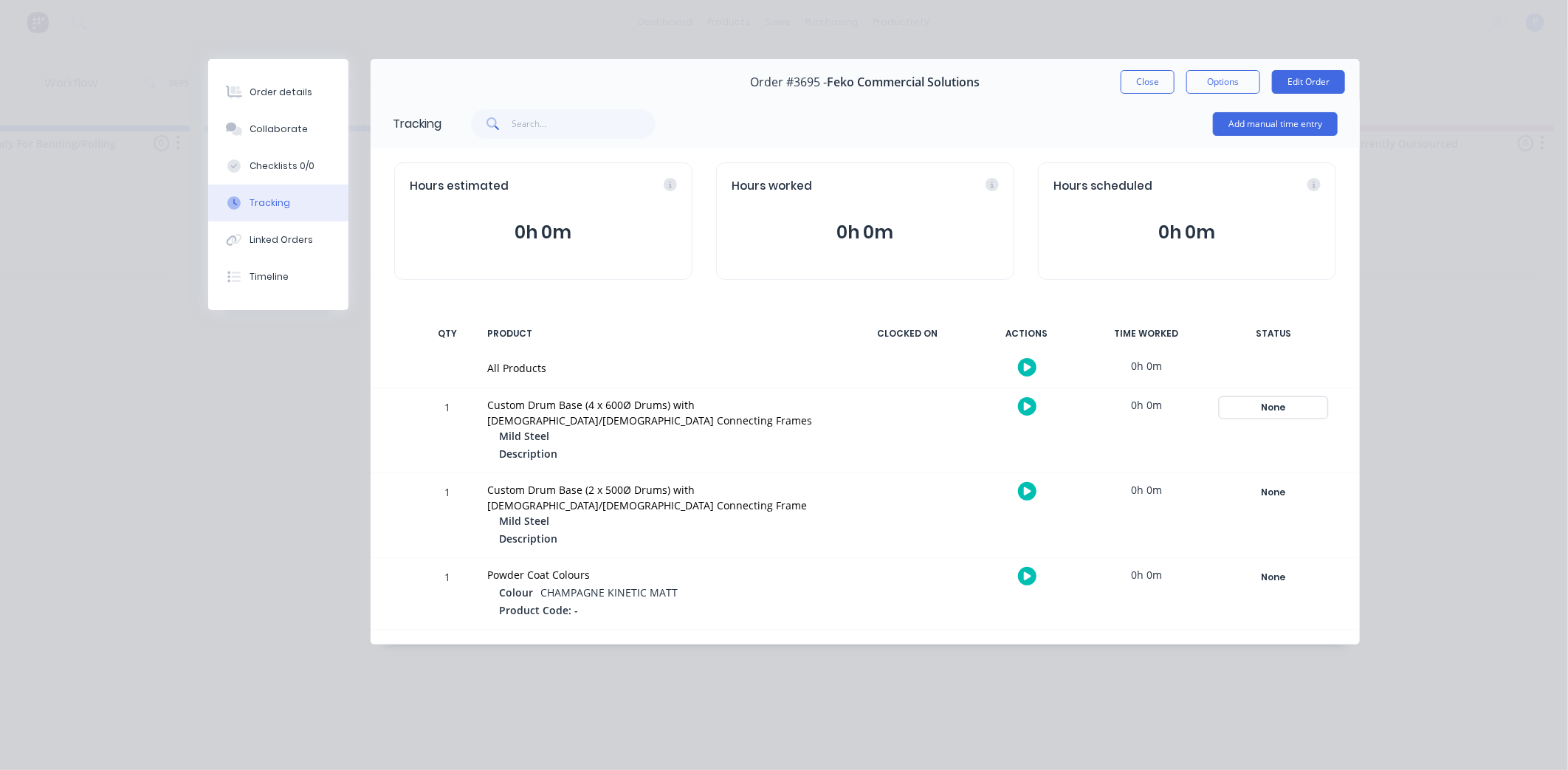
click at [1278, 410] on div "None" at bounding box center [1273, 408] width 107 height 19
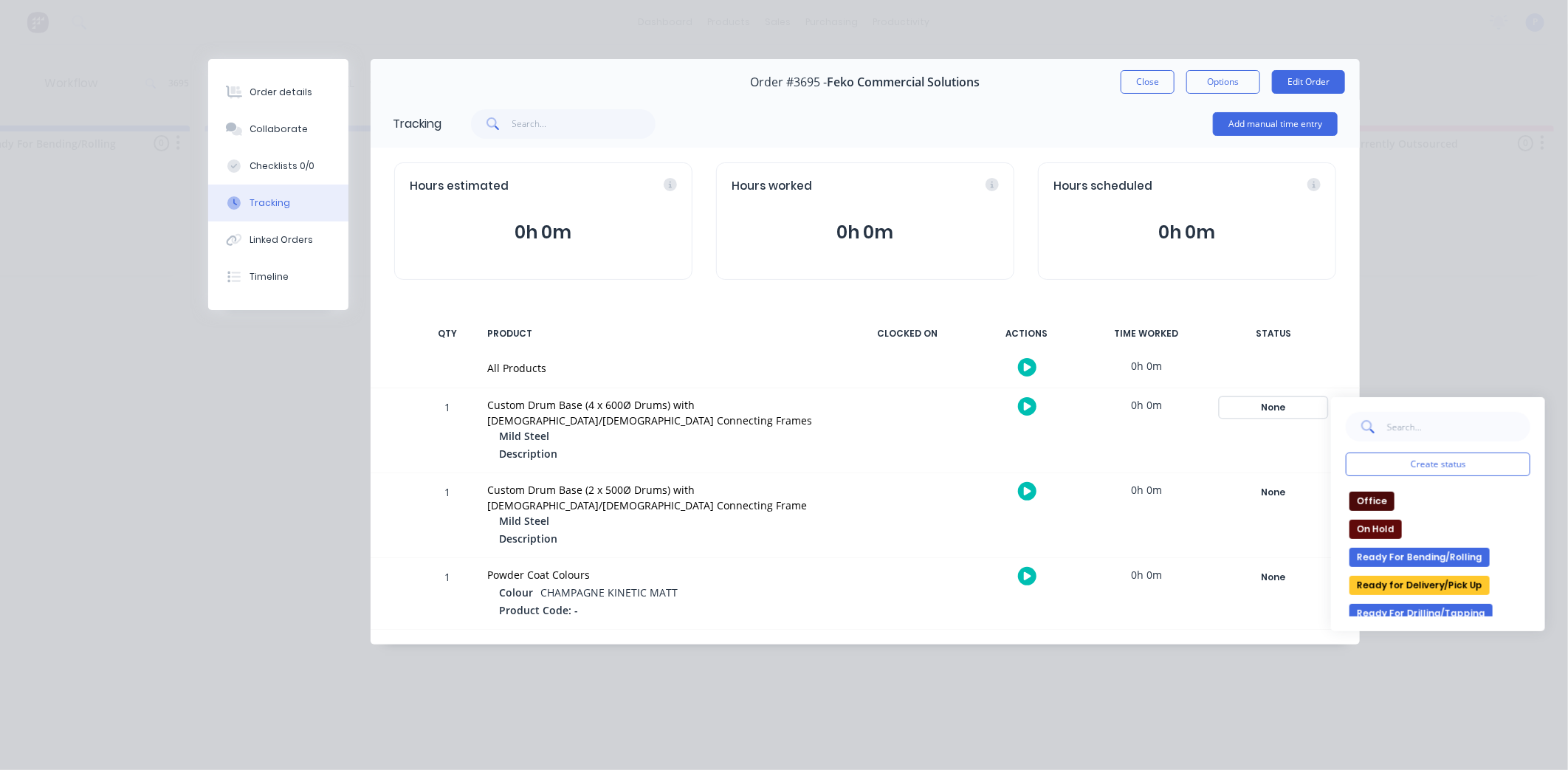
scroll to position [246, 0]
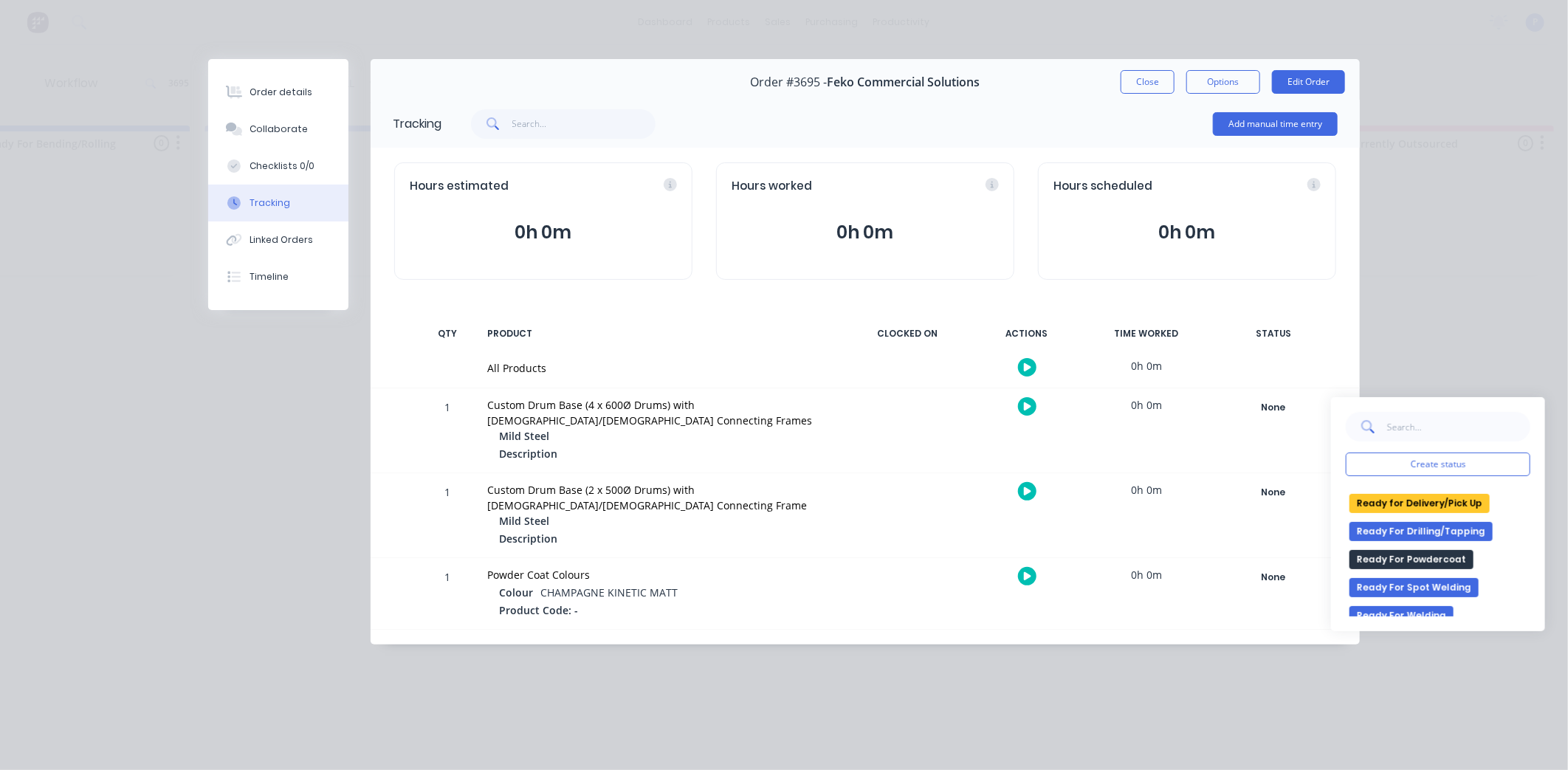
click at [1422, 504] on button "Ready for Delivery/Pick Up" at bounding box center [1419, 504] width 140 height 19
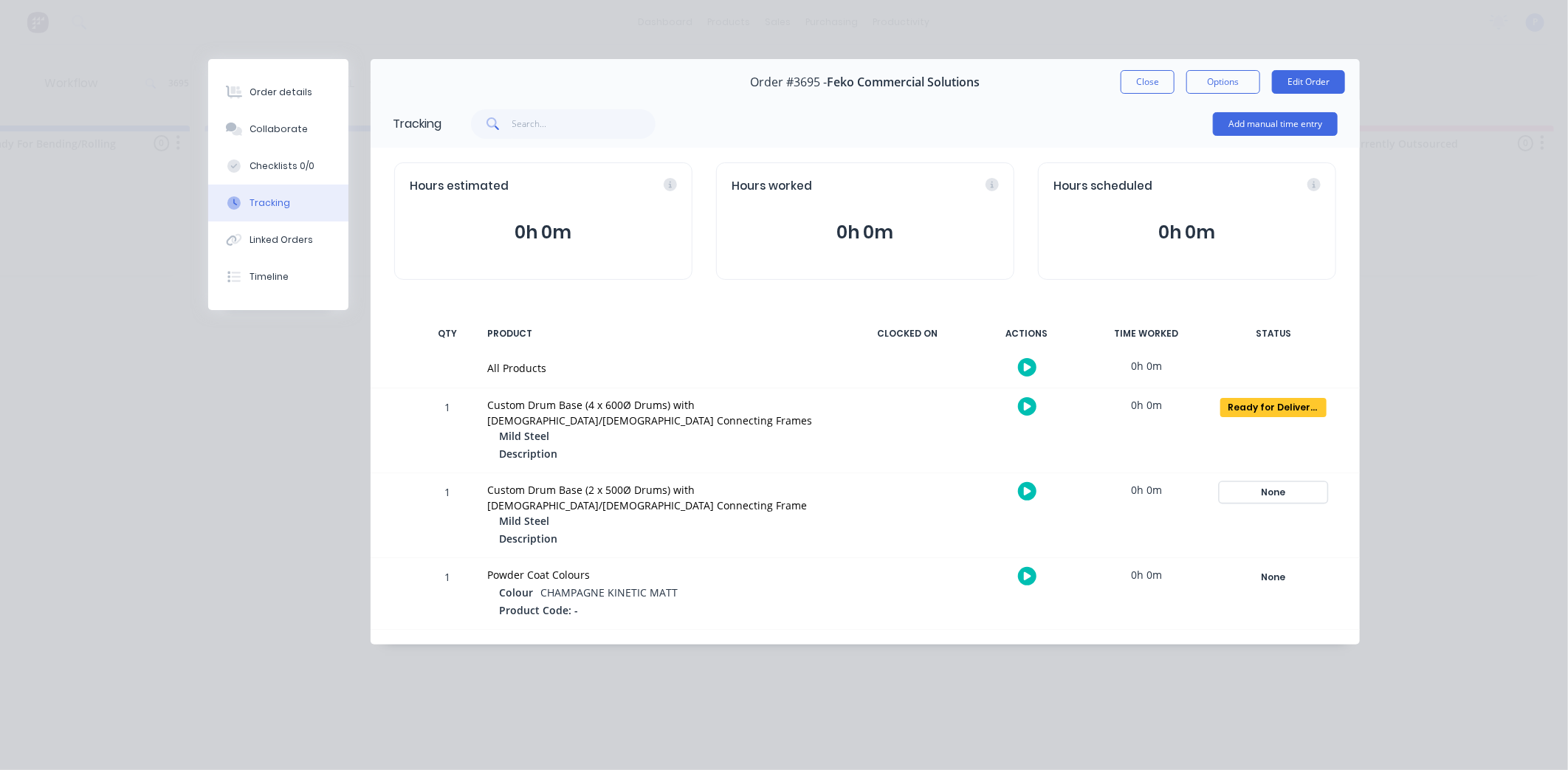
click at [1267, 490] on div "None" at bounding box center [1273, 493] width 107 height 19
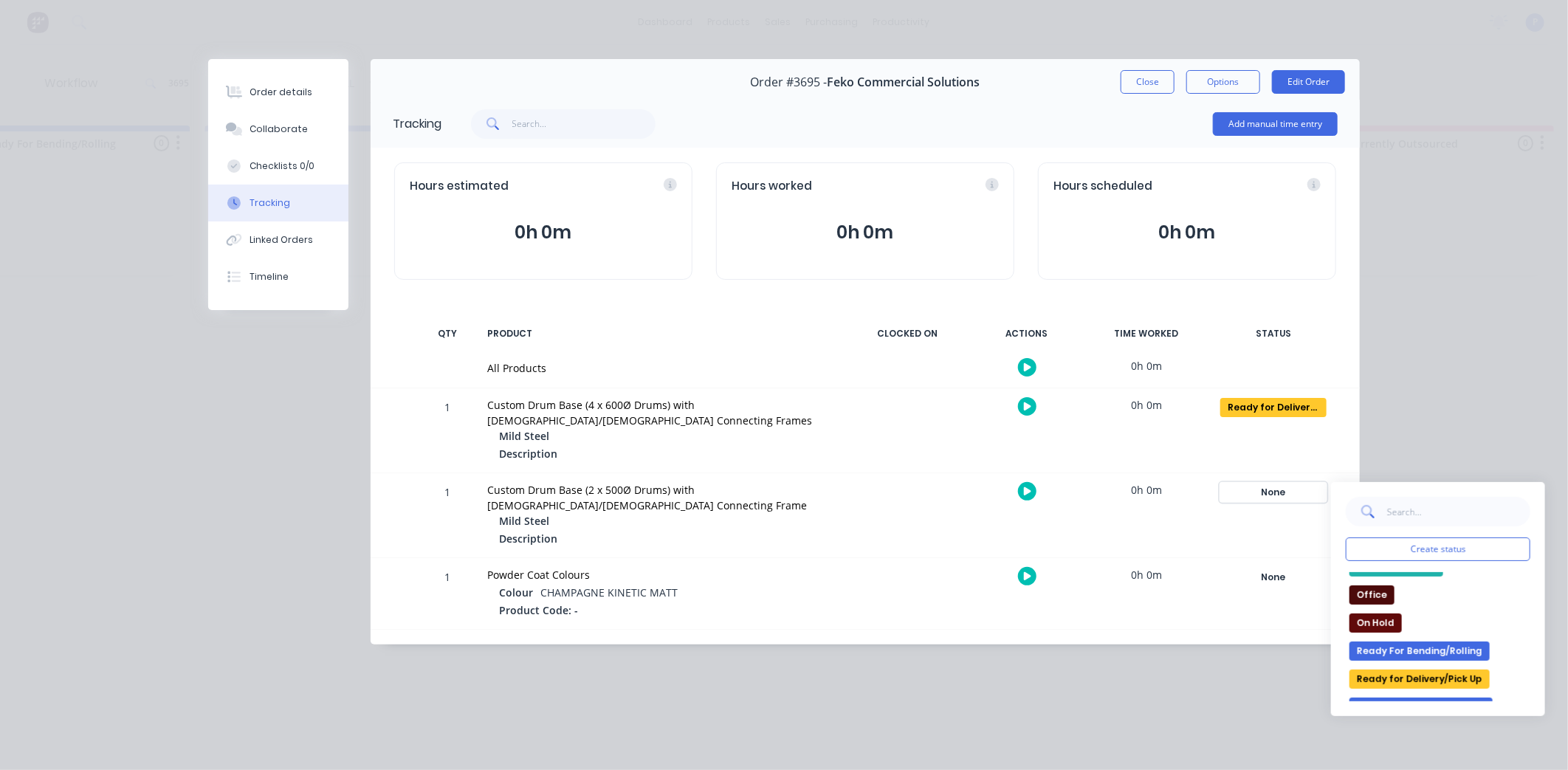
scroll to position [164, 0]
click at [1435, 673] on button "Ready for Delivery/Pick Up" at bounding box center [1419, 670] width 140 height 19
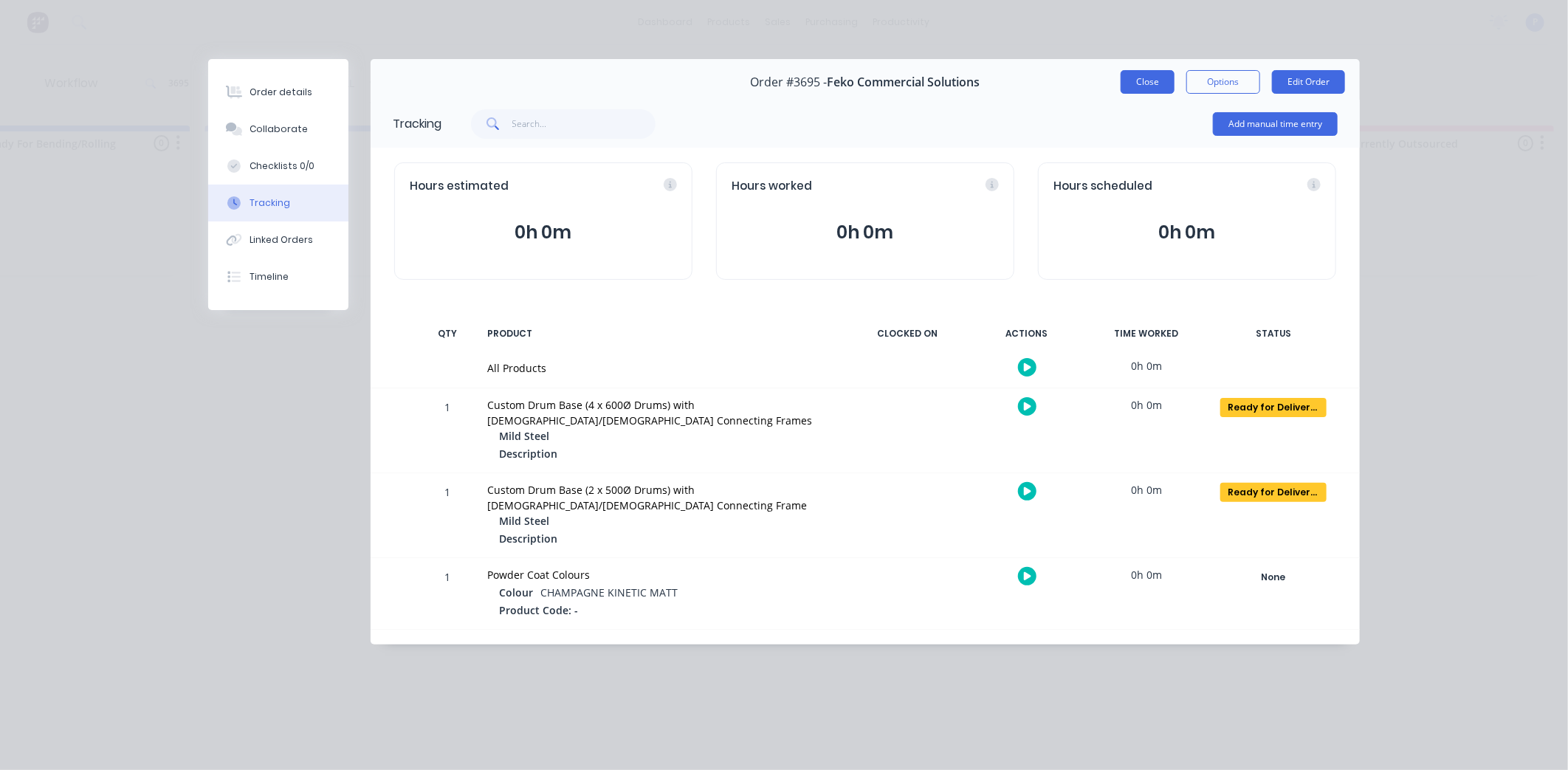
click at [1160, 75] on button "Close" at bounding box center [1147, 81] width 54 height 24
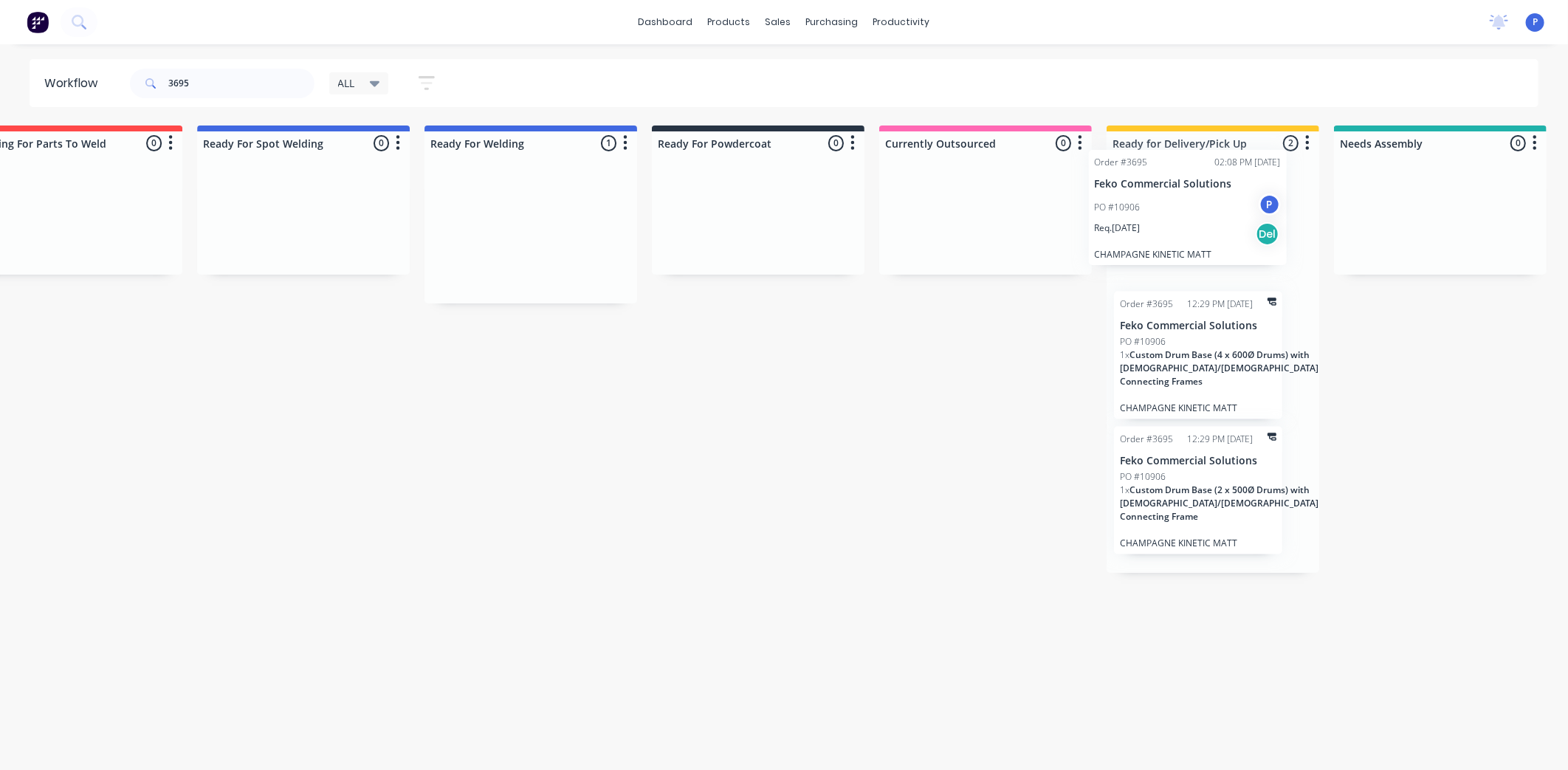
drag, startPoint x: 967, startPoint y: 222, endPoint x: 1171, endPoint y: 204, distance: 204.8
